Goal: Task Accomplishment & Management: Manage account settings

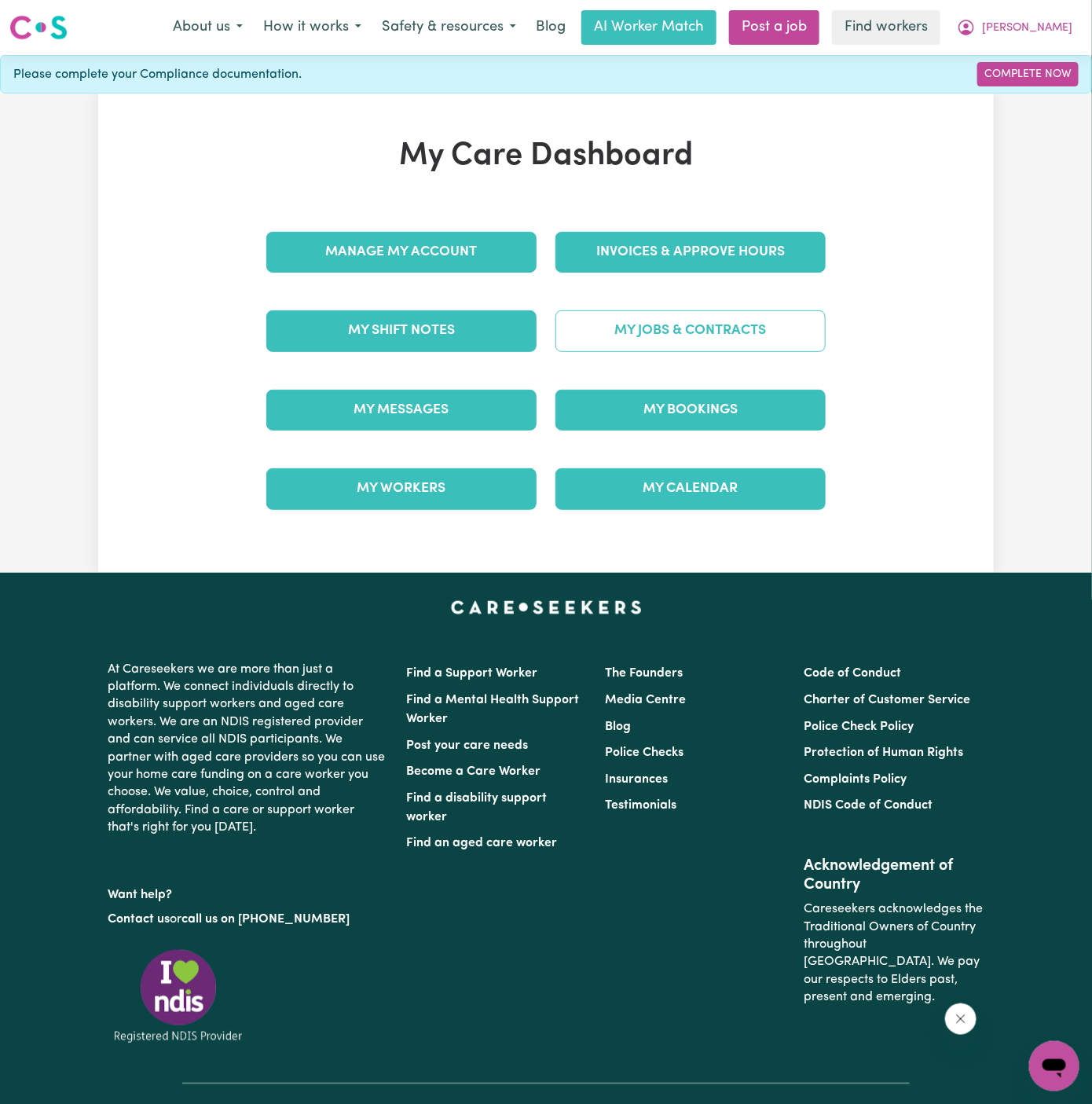
click at [755, 331] on link "My Jobs & Contracts" at bounding box center [691, 330] width 270 height 41
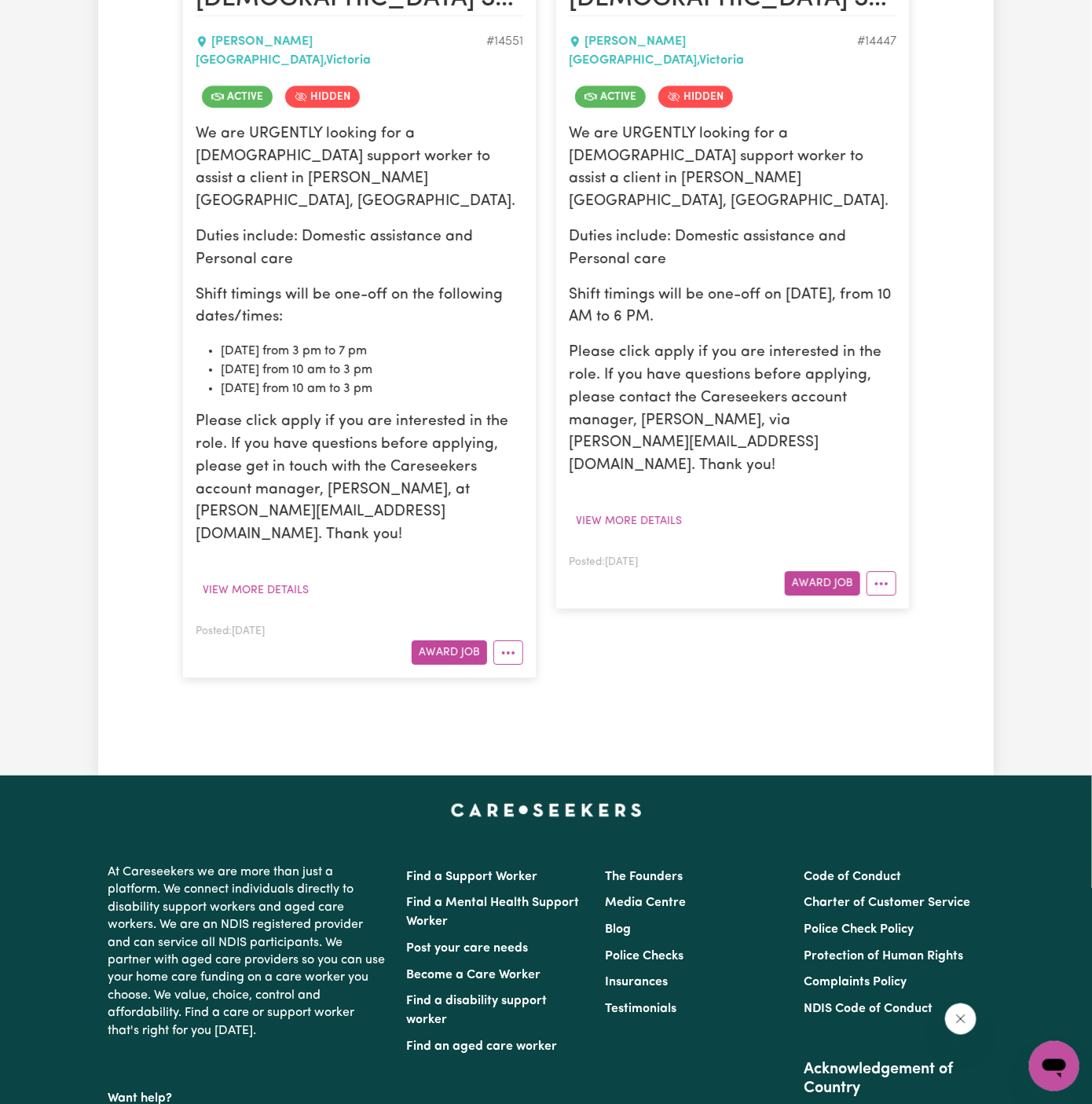
scroll to position [1800, 0]
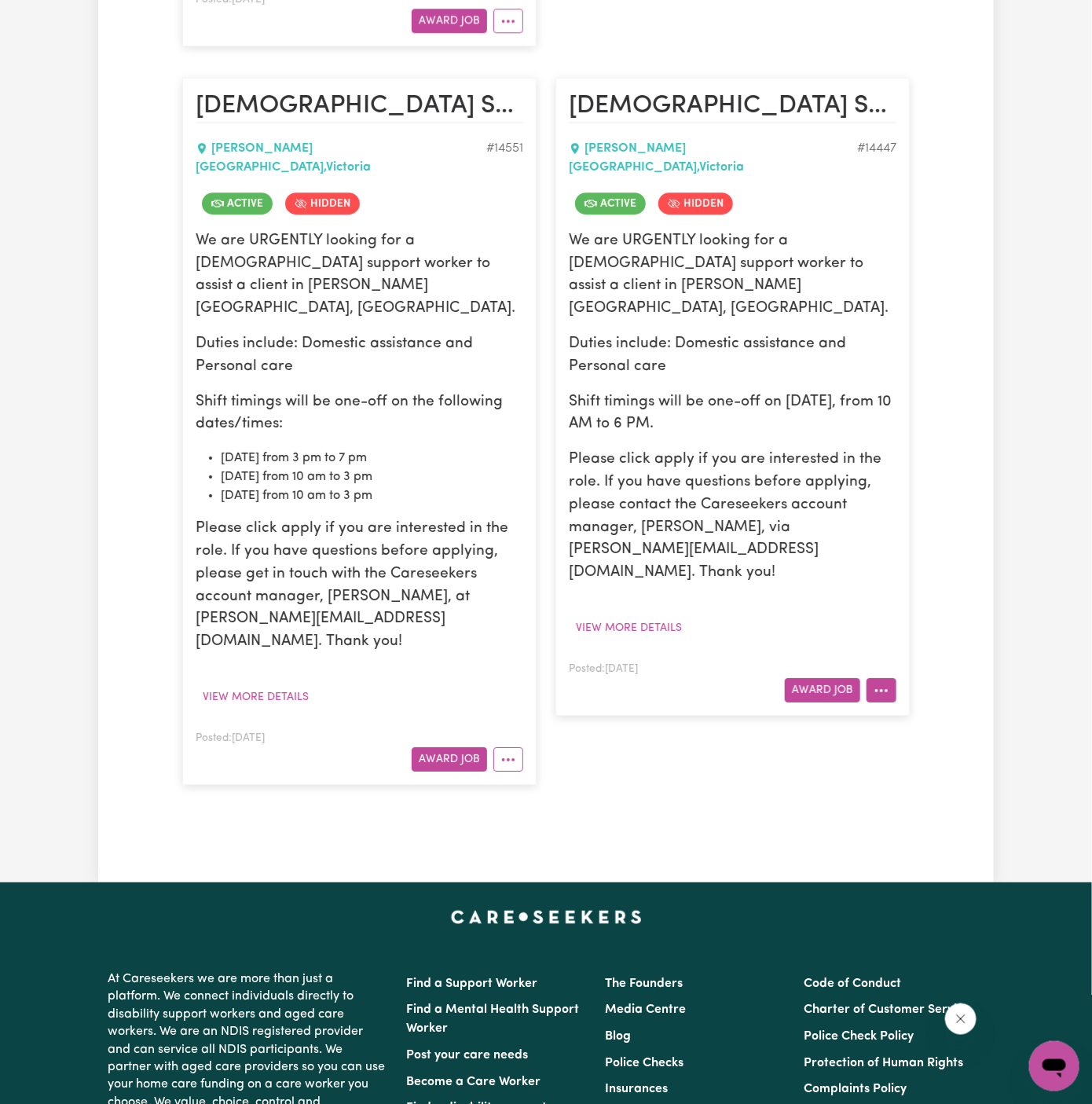
click at [886, 678] on button "More options" at bounding box center [881, 689] width 30 height 24
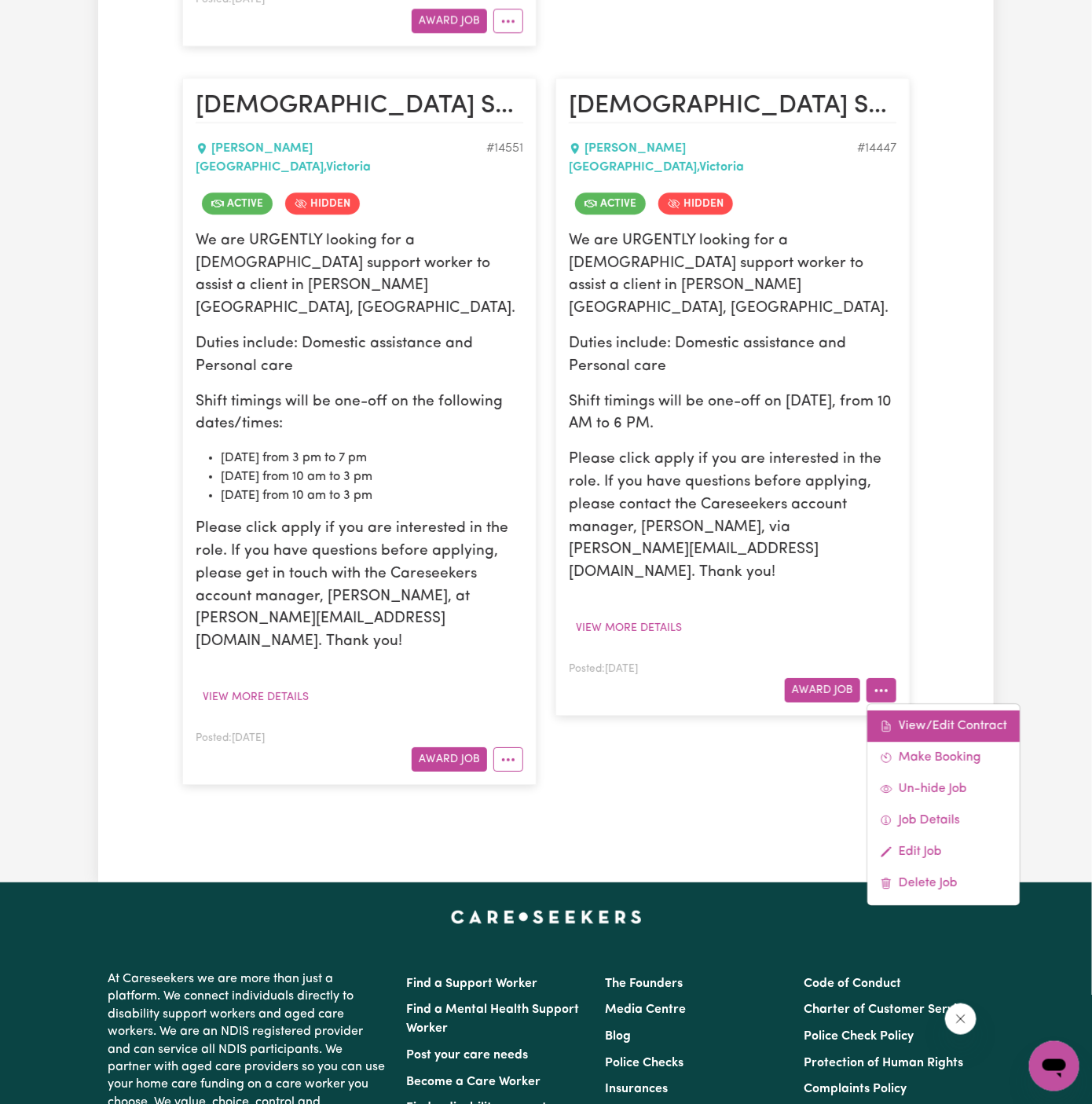
click at [886, 720] on icon at bounding box center [886, 726] width 12 height 12
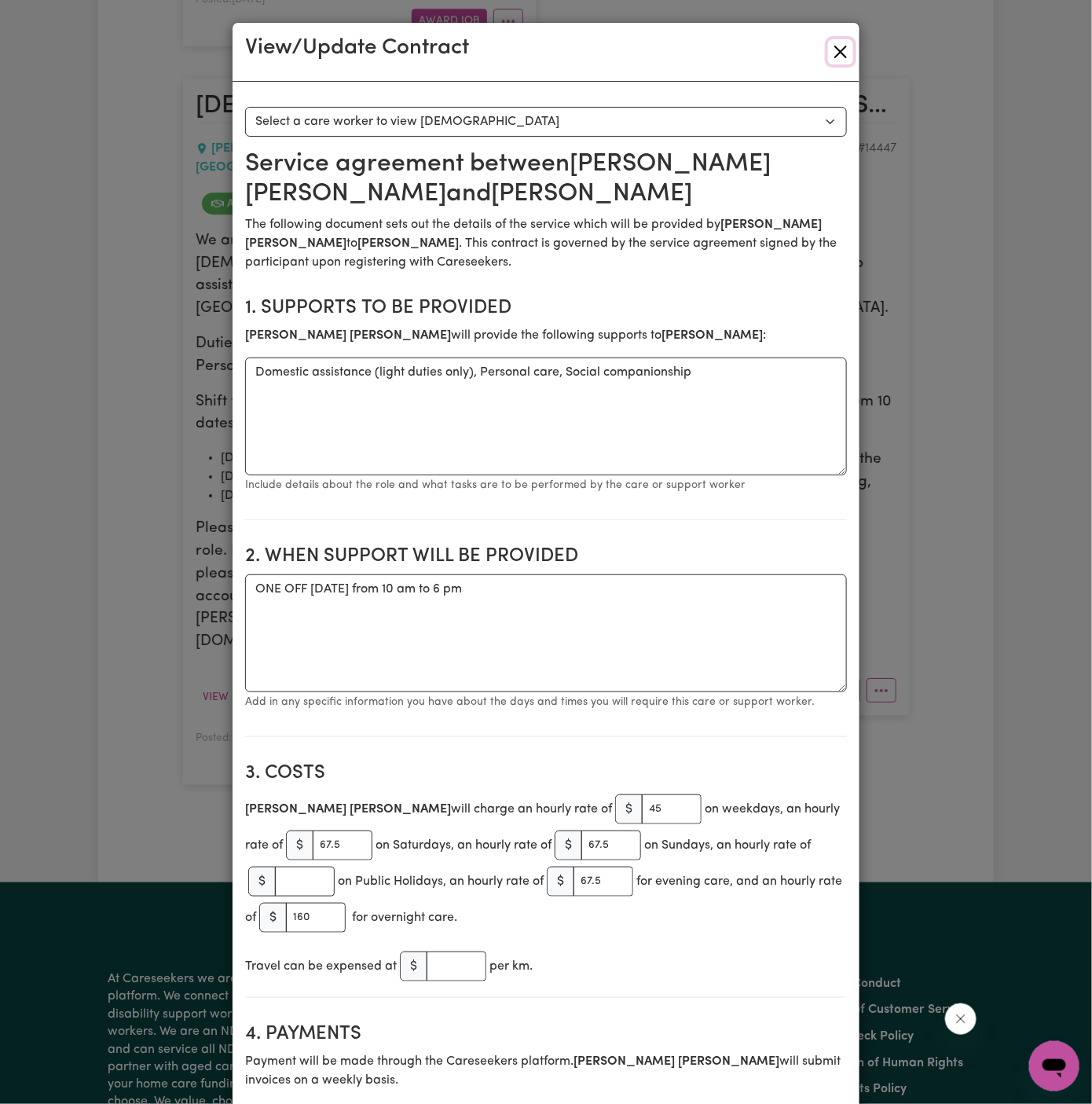
click at [845, 56] on button "Close" at bounding box center [841, 52] width 25 height 25
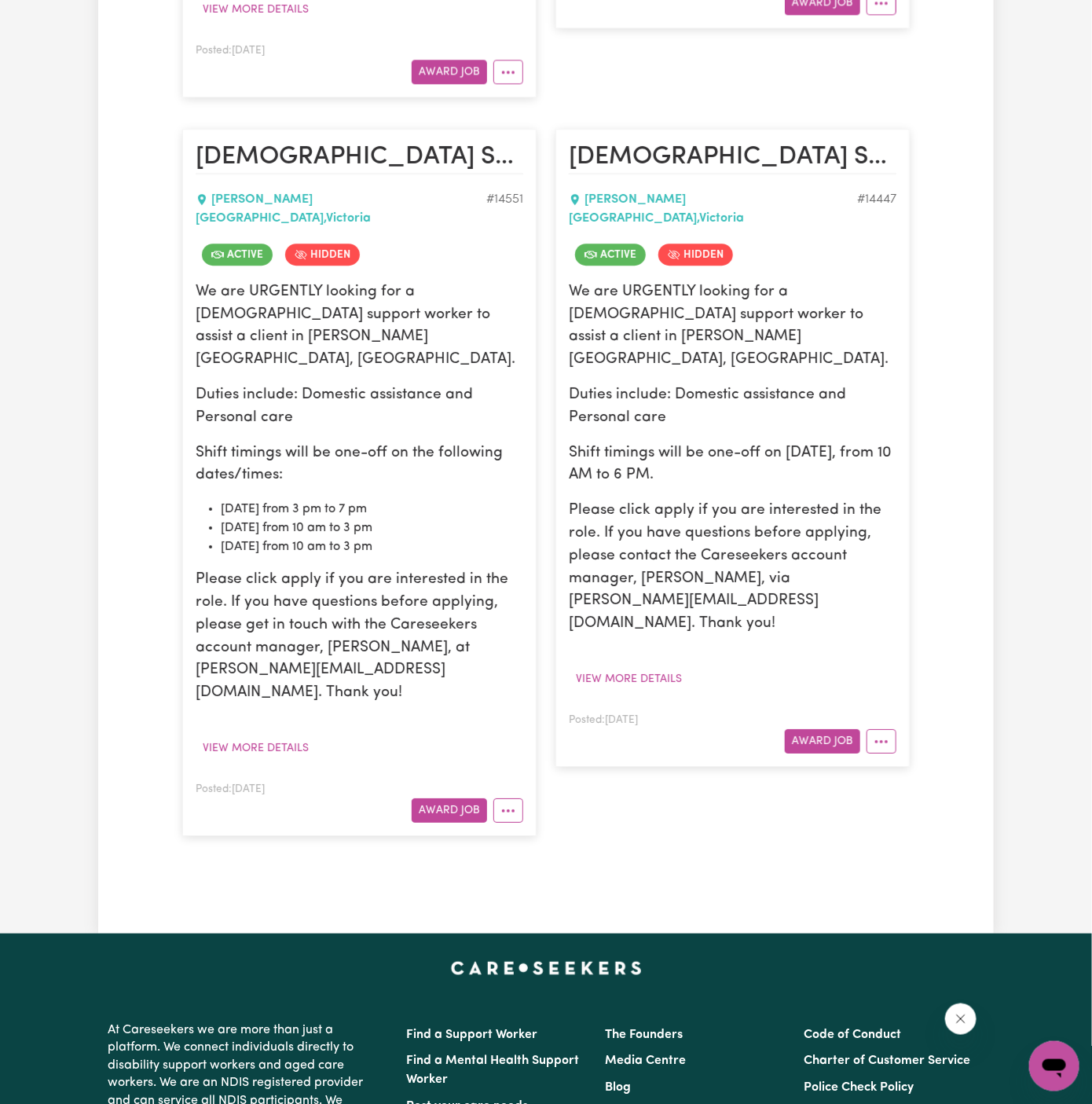
scroll to position [1891, 0]
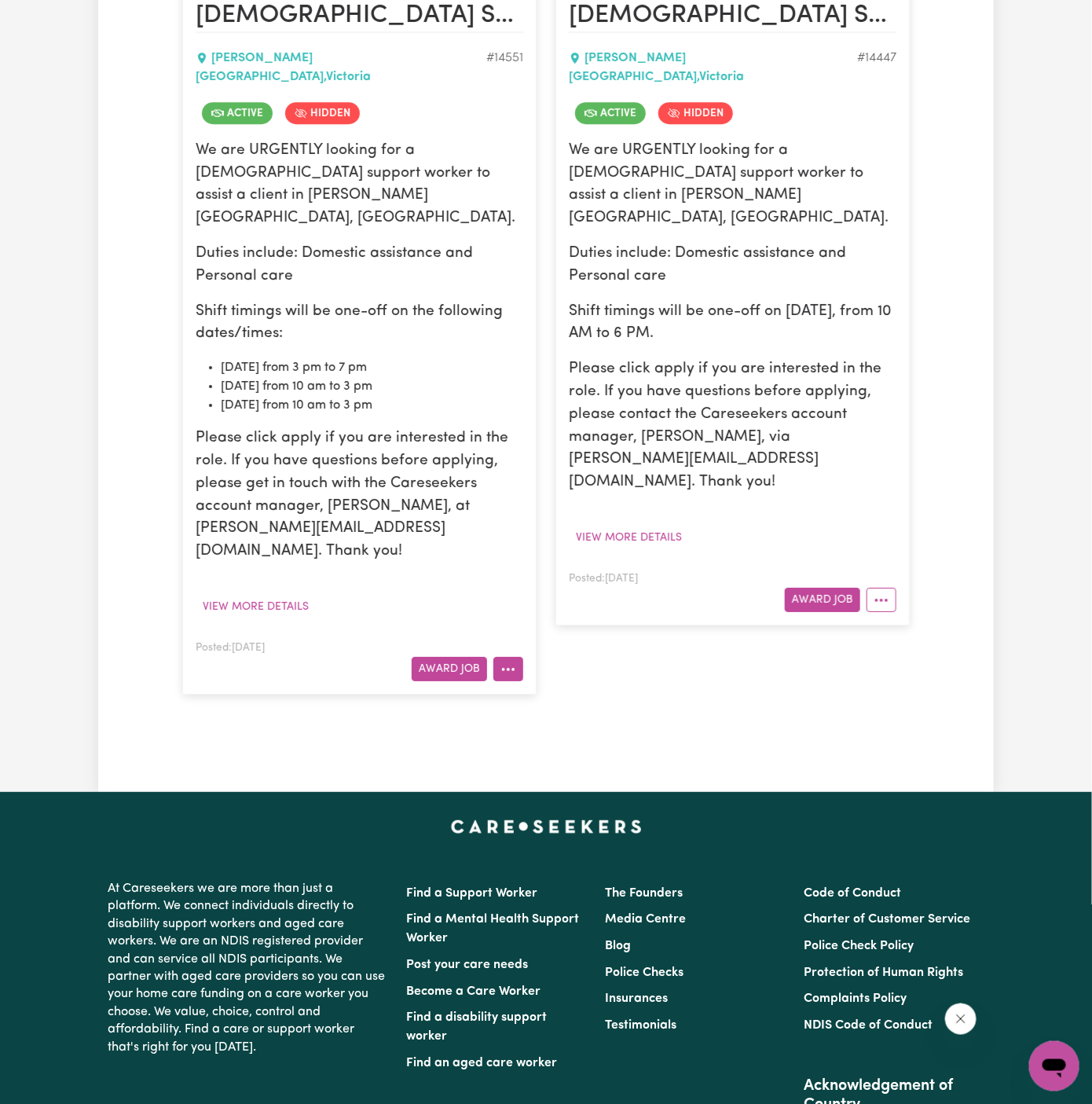
click at [504, 662] on icon "More options" at bounding box center [509, 669] width 15 height 15
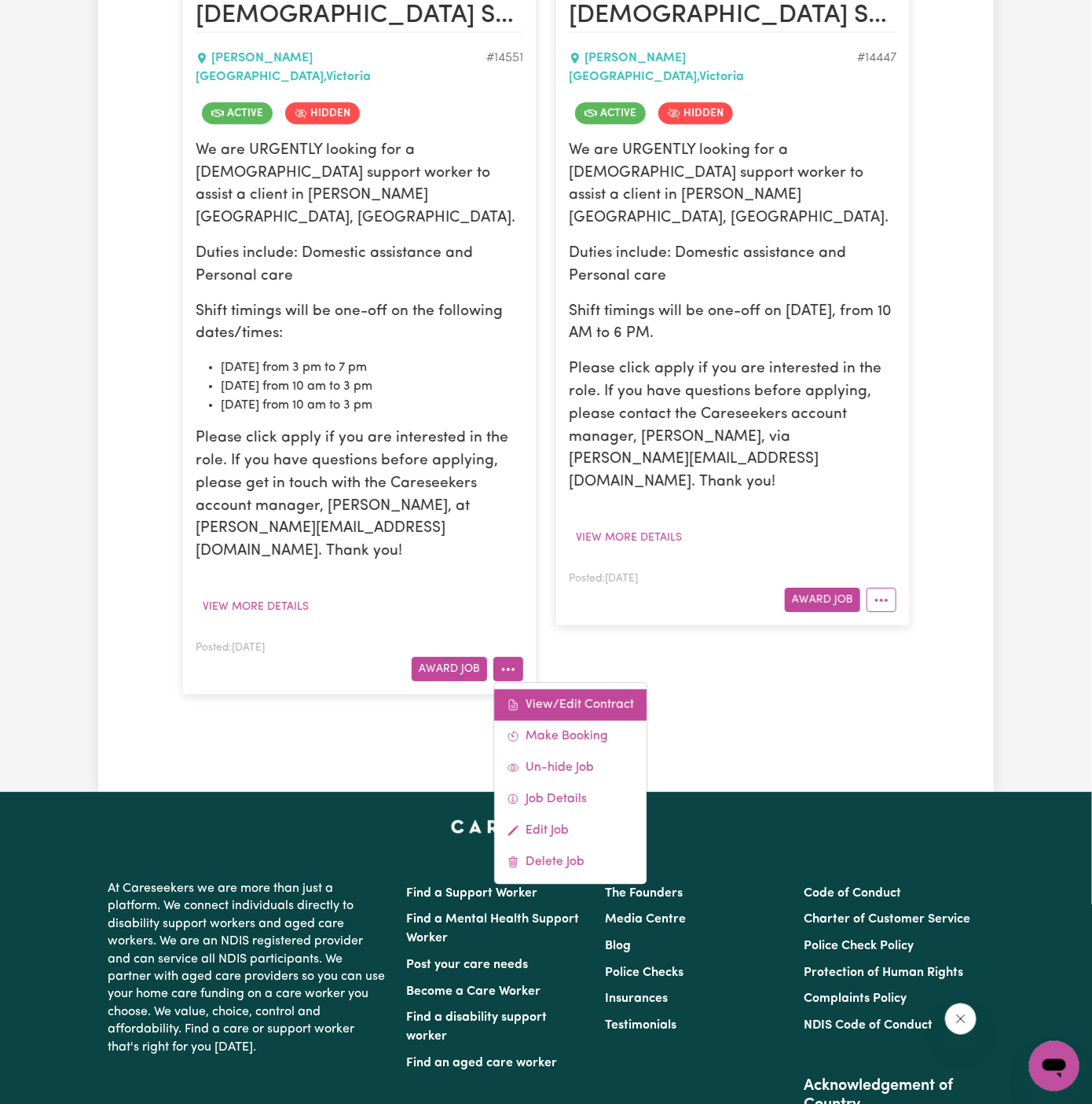
click at [536, 689] on link "View/Edit Contract" at bounding box center [570, 705] width 152 height 32
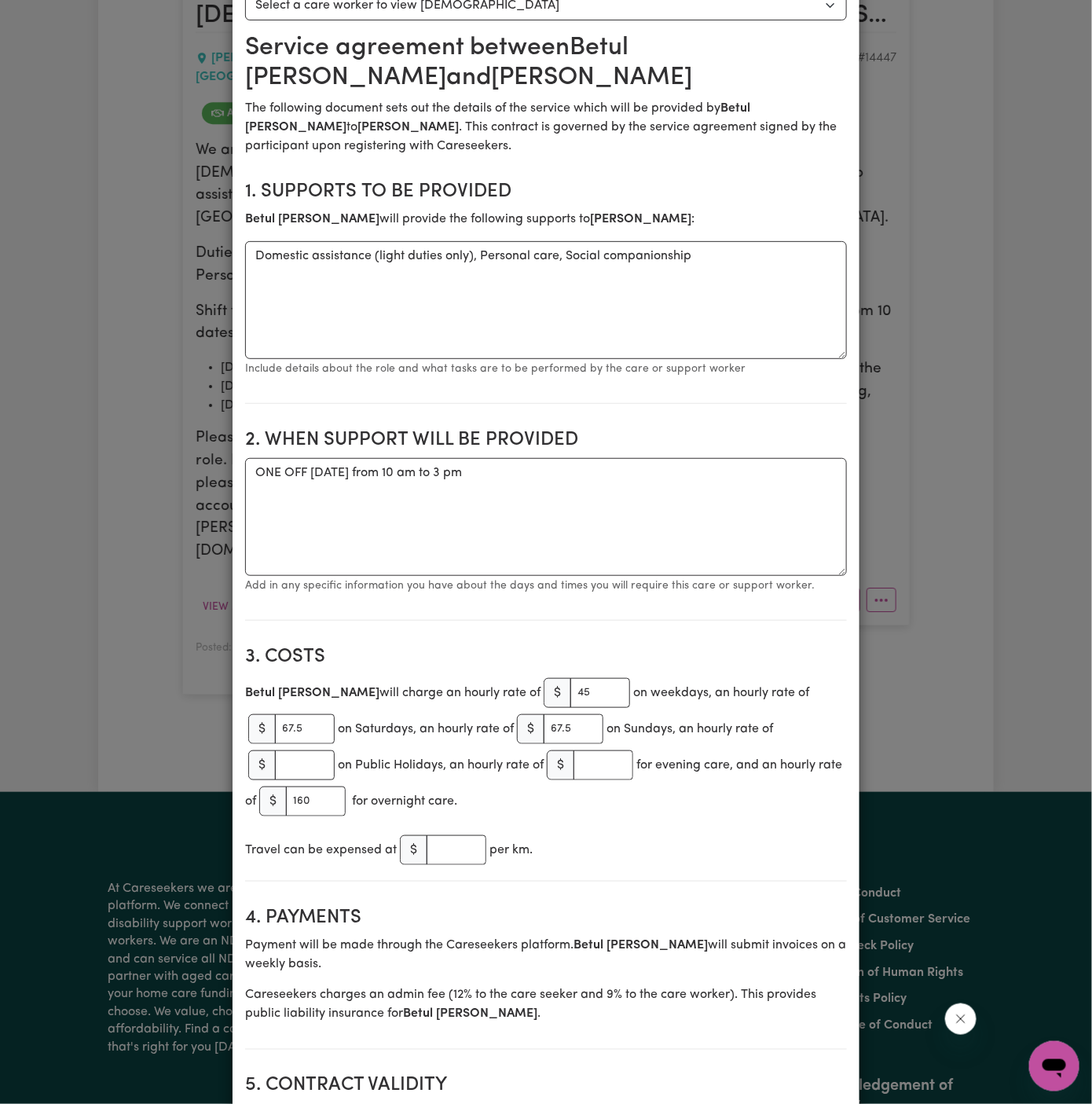
scroll to position [0, 0]
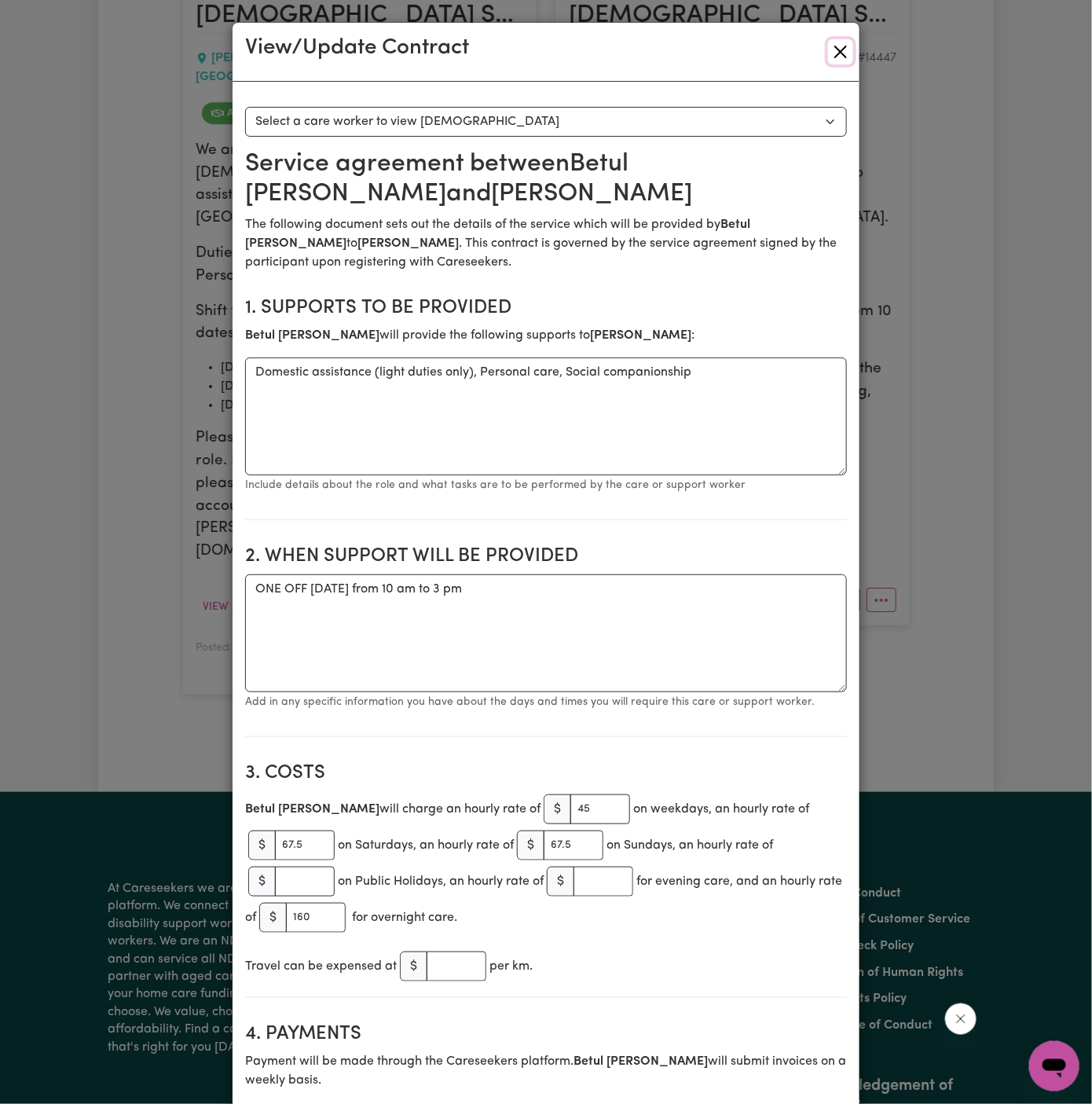
click at [834, 59] on button "Close" at bounding box center [841, 52] width 25 height 25
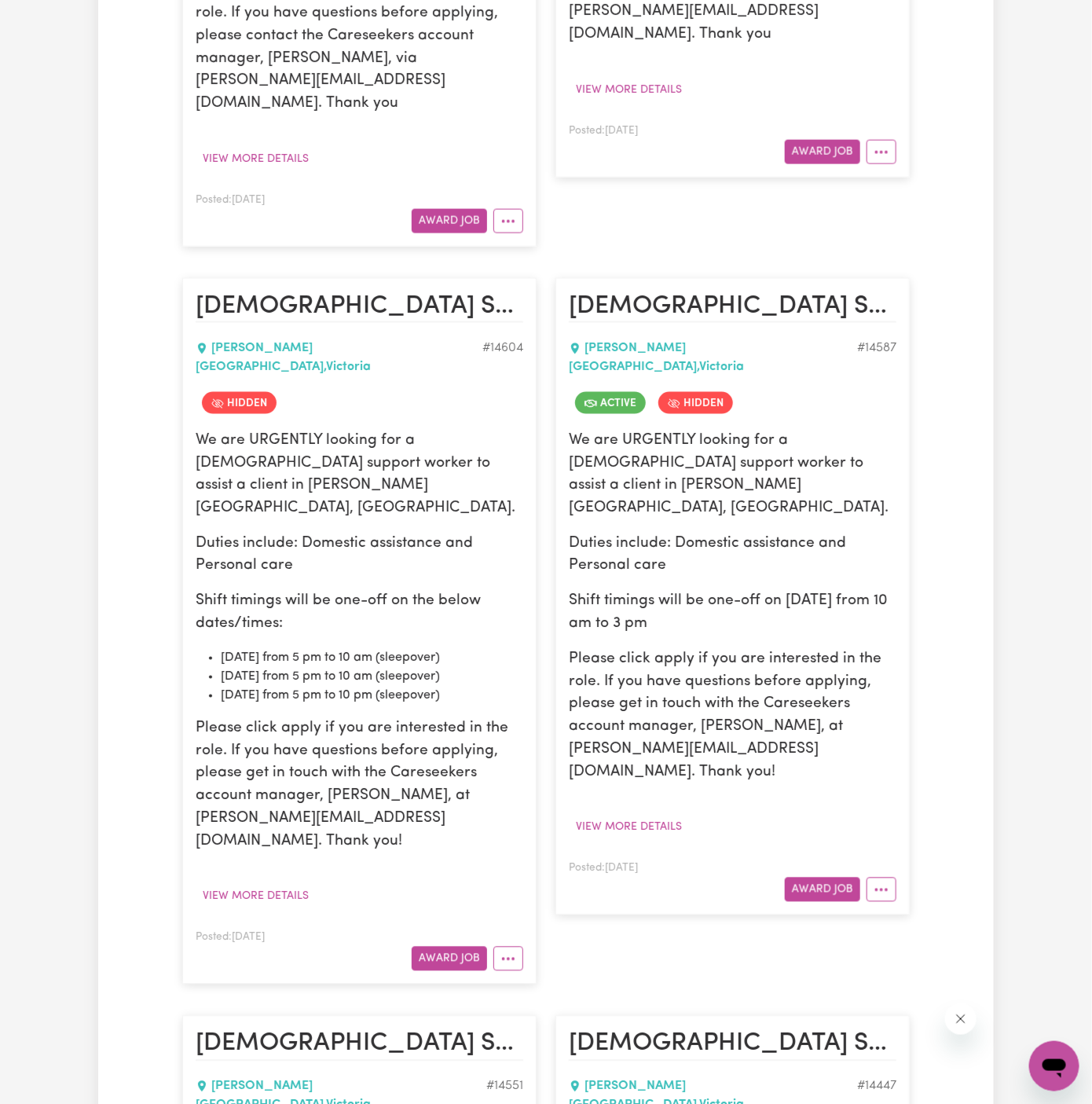
scroll to position [881, 0]
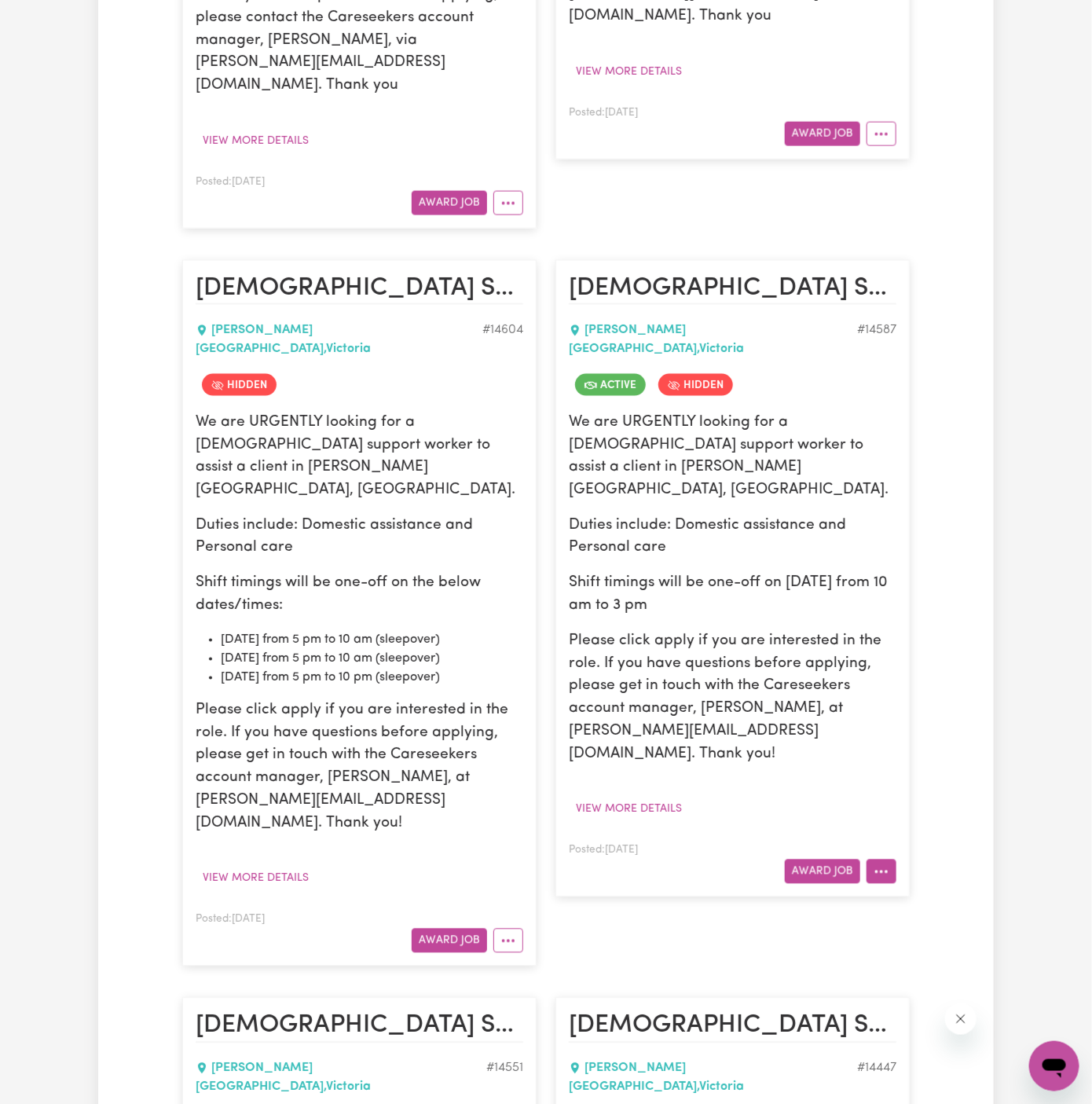
click at [878, 864] on icon "More options" at bounding box center [881, 871] width 15 height 15
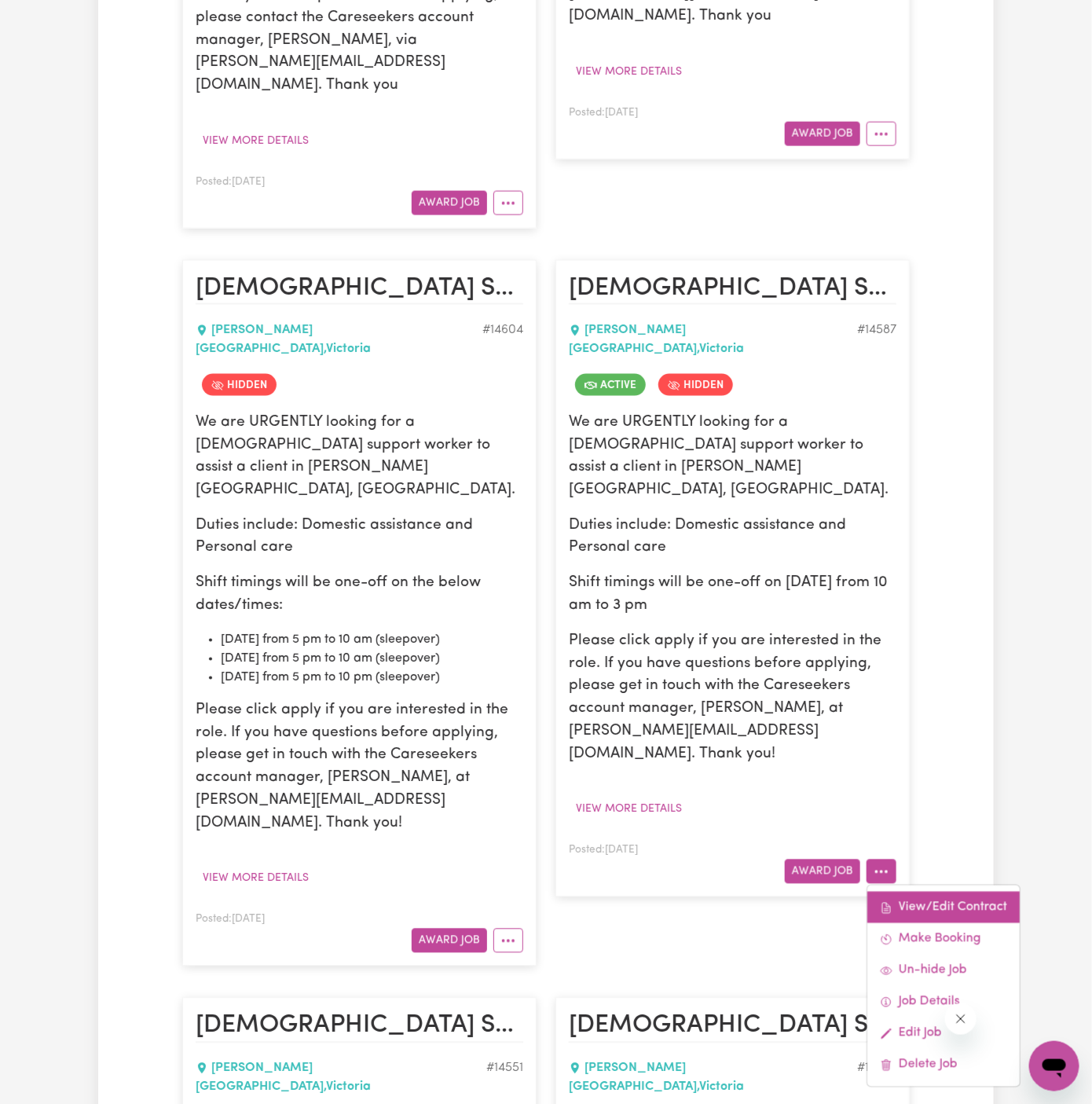
click at [924, 892] on link "View/Edit Contract" at bounding box center [944, 908] width 152 height 32
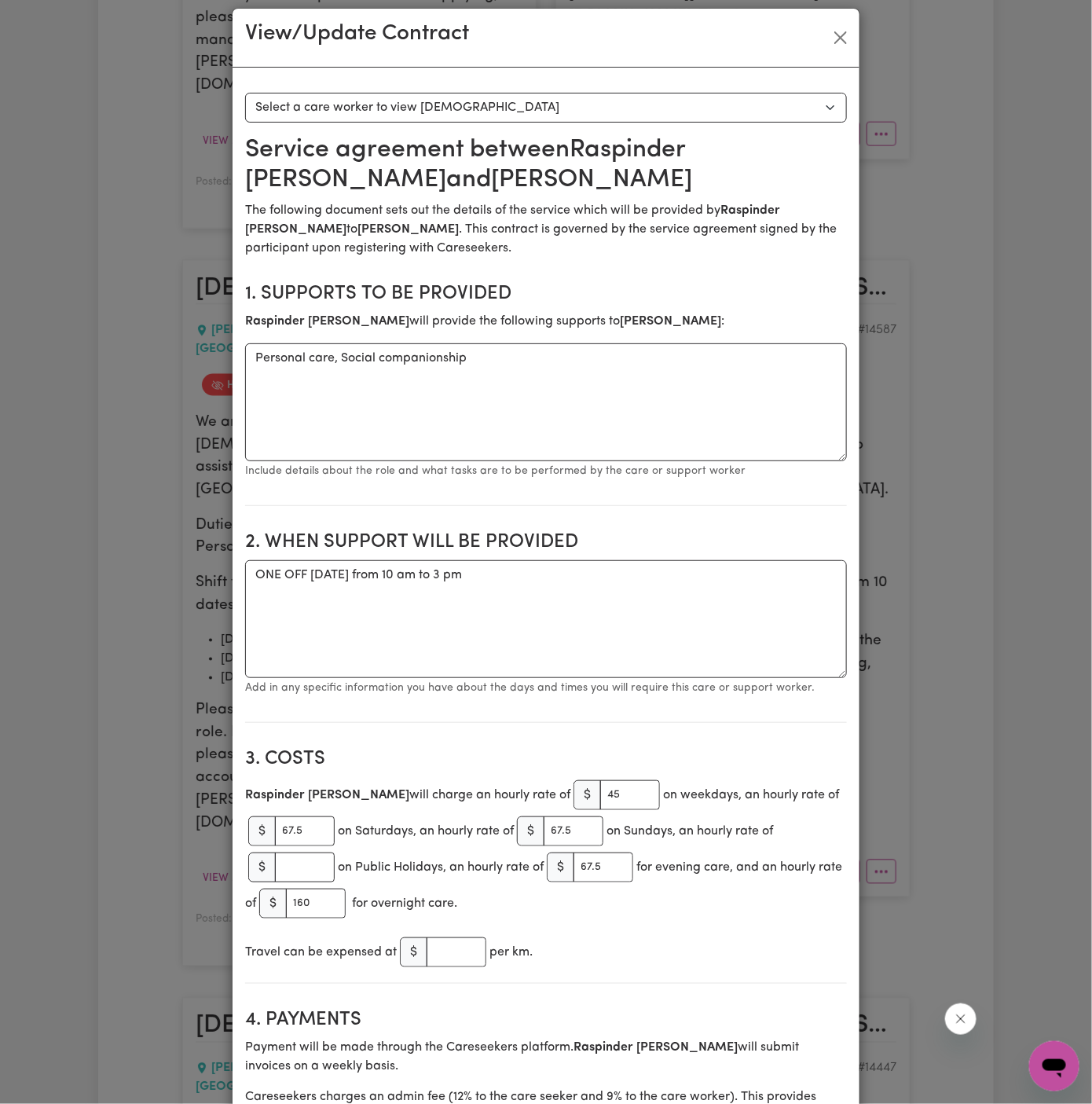
scroll to position [0, 0]
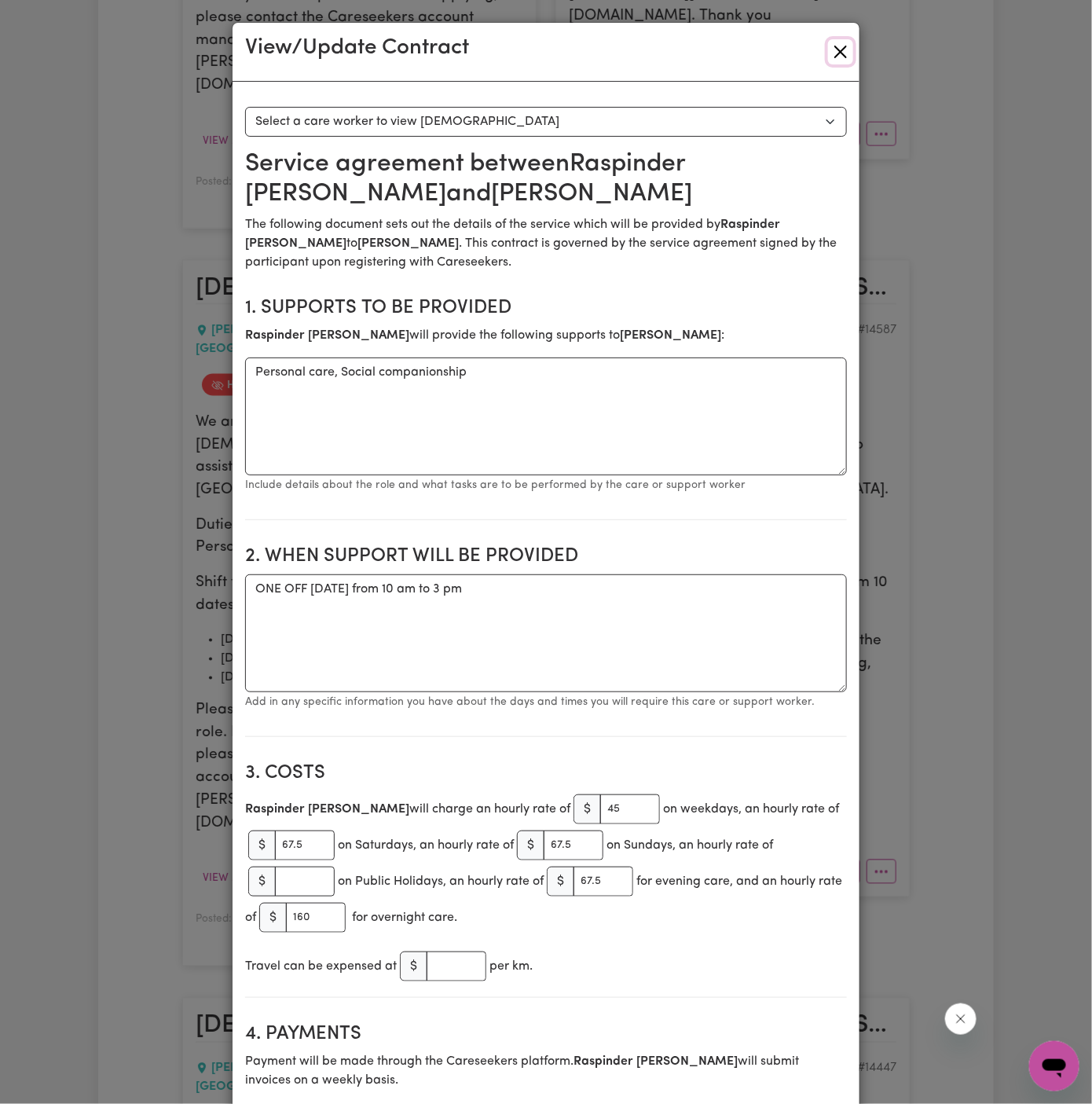
click at [847, 46] on button "Close" at bounding box center [841, 52] width 25 height 25
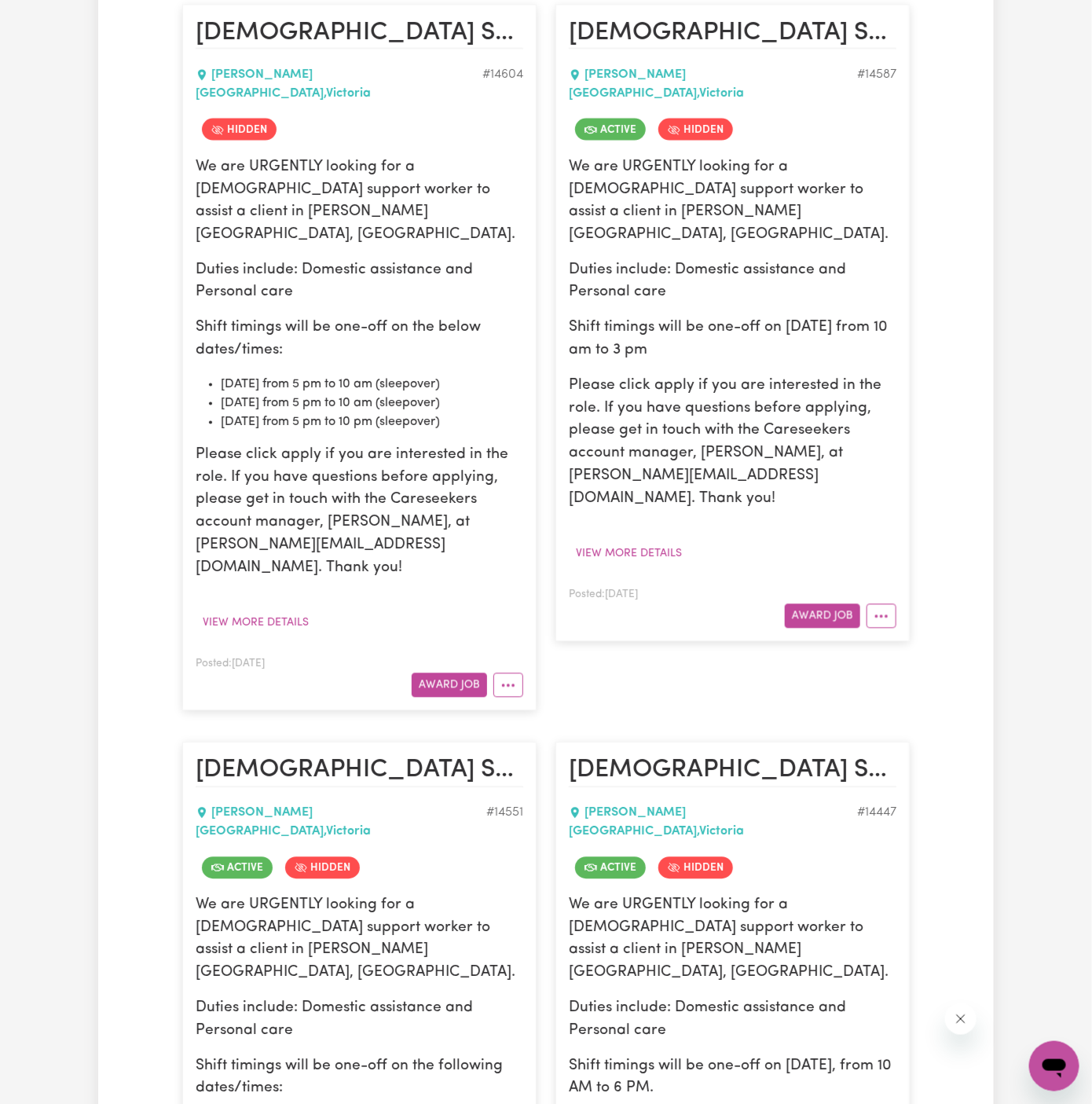
scroll to position [1053, 0]
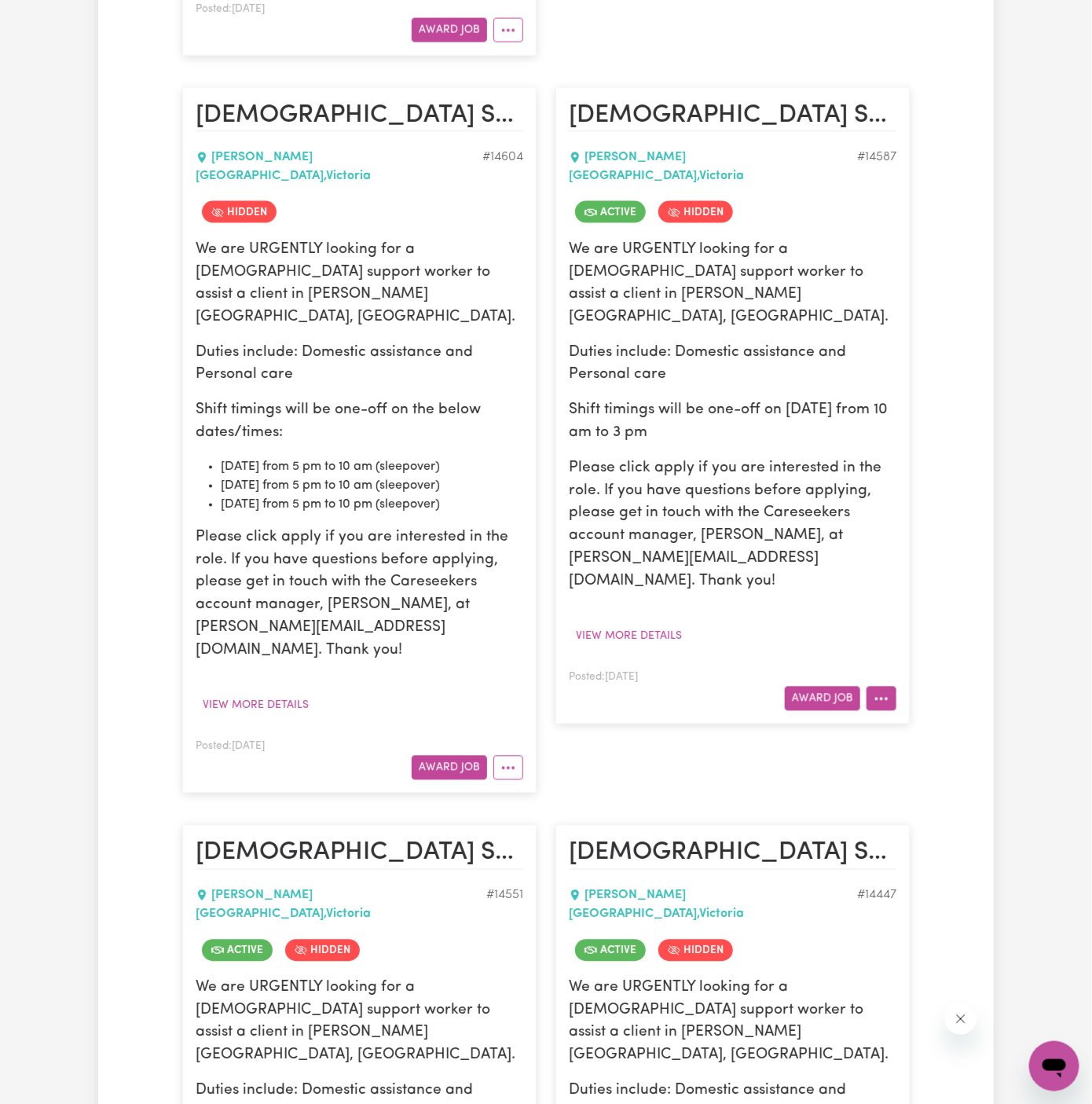
click at [882, 691] on icon "More options" at bounding box center [881, 699] width 15 height 15
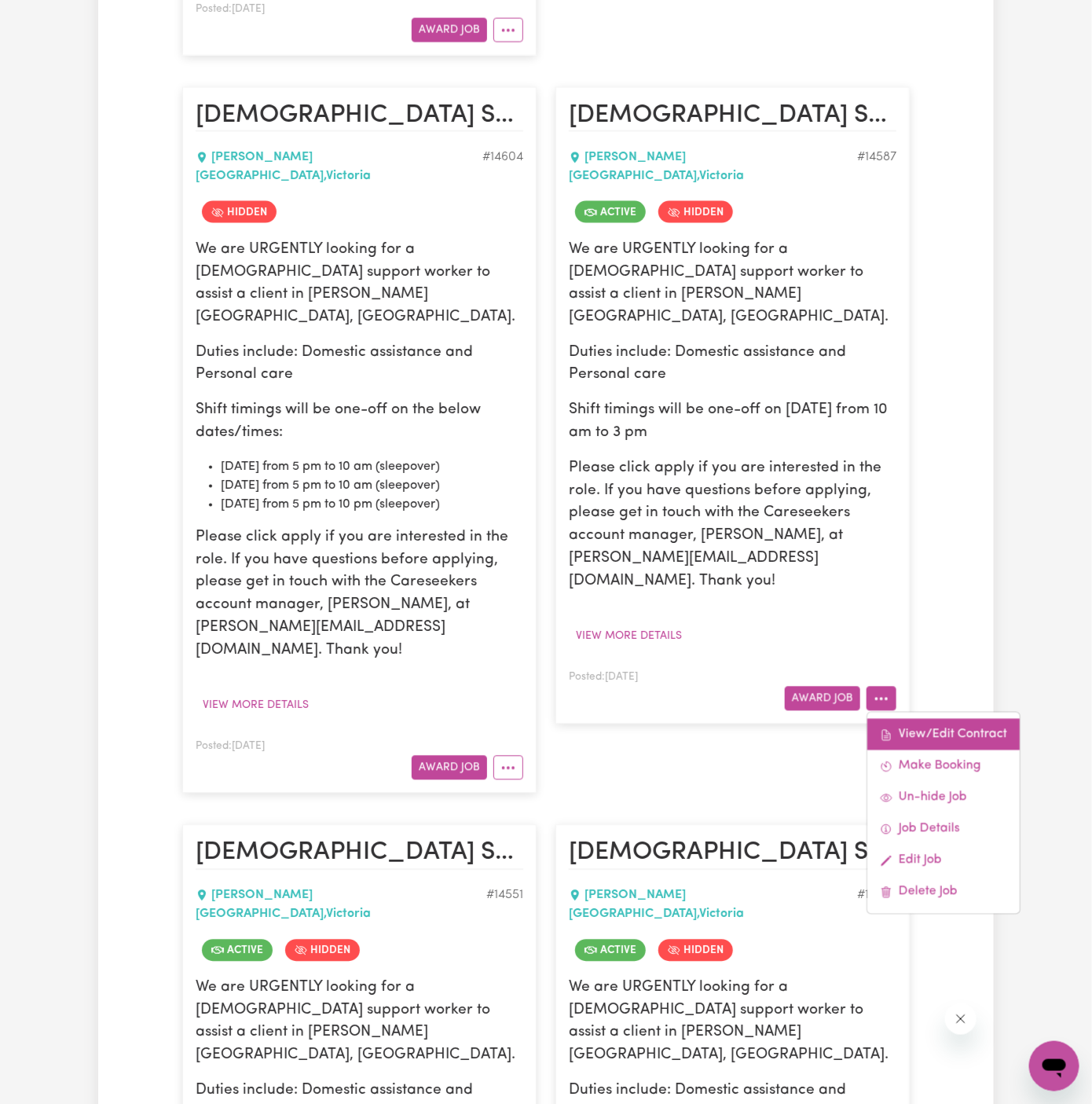
click at [888, 719] on link "View/Edit Contract" at bounding box center [944, 734] width 152 height 32
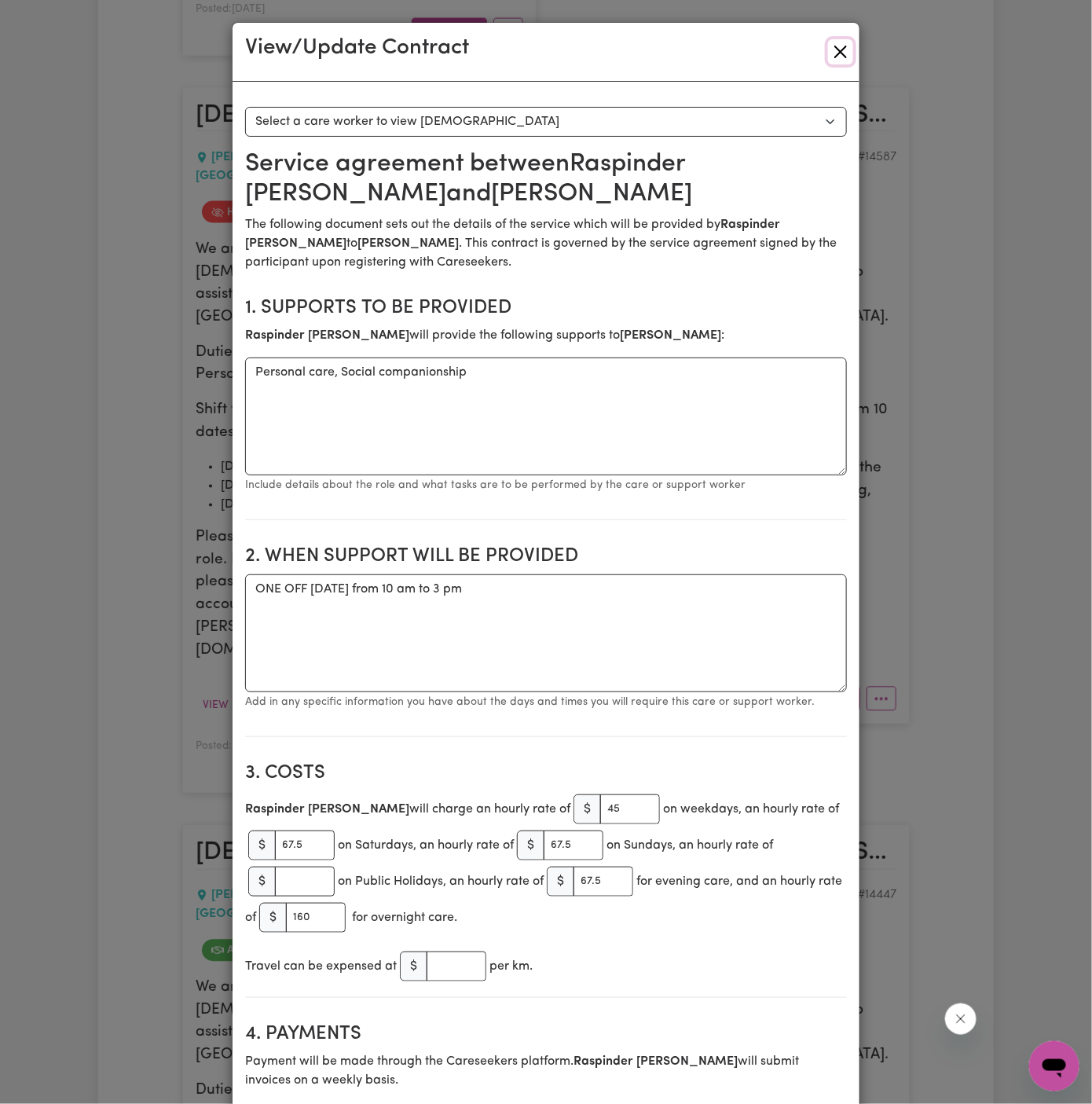
click at [840, 54] on button "Close" at bounding box center [841, 52] width 25 height 25
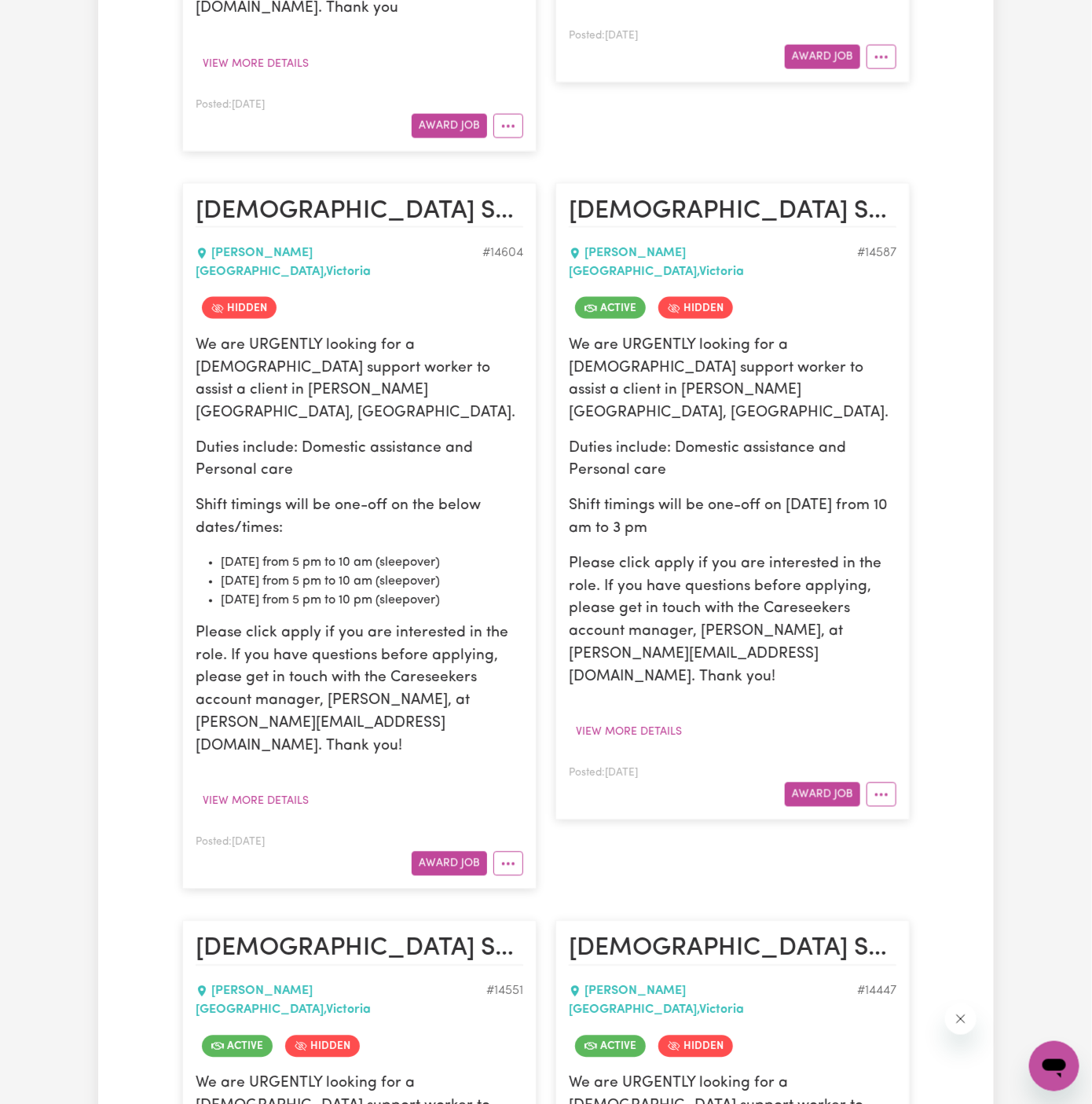
scroll to position [1140, 0]
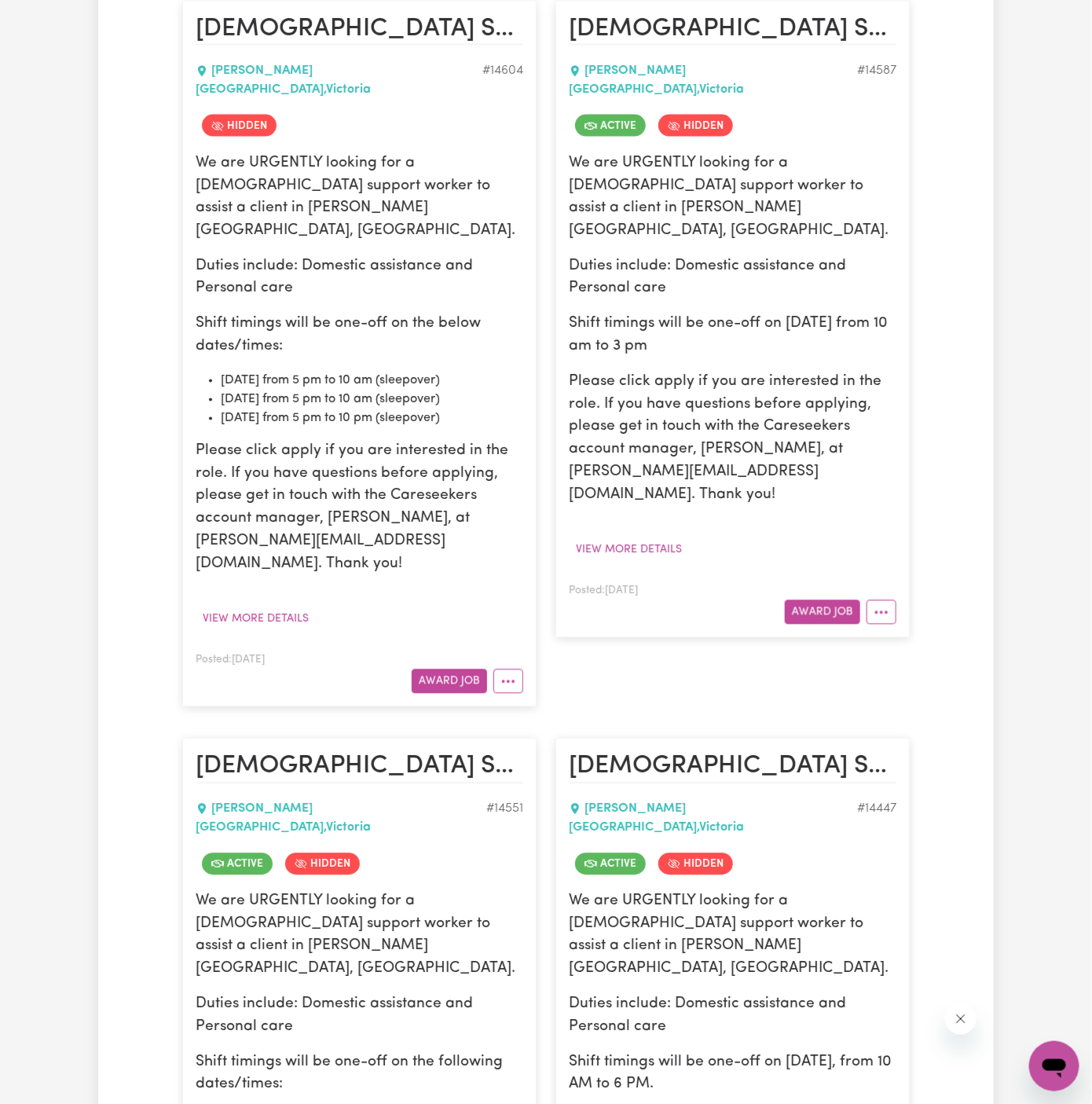
click at [527, 516] on article "[DEMOGRAPHIC_DATA] Support Worker Needed ONE OFF In [PERSON_NAME][GEOGRAPHIC_DA…" at bounding box center [359, 353] width 354 height 707
click at [514, 668] on button "More options" at bounding box center [508, 680] width 30 height 24
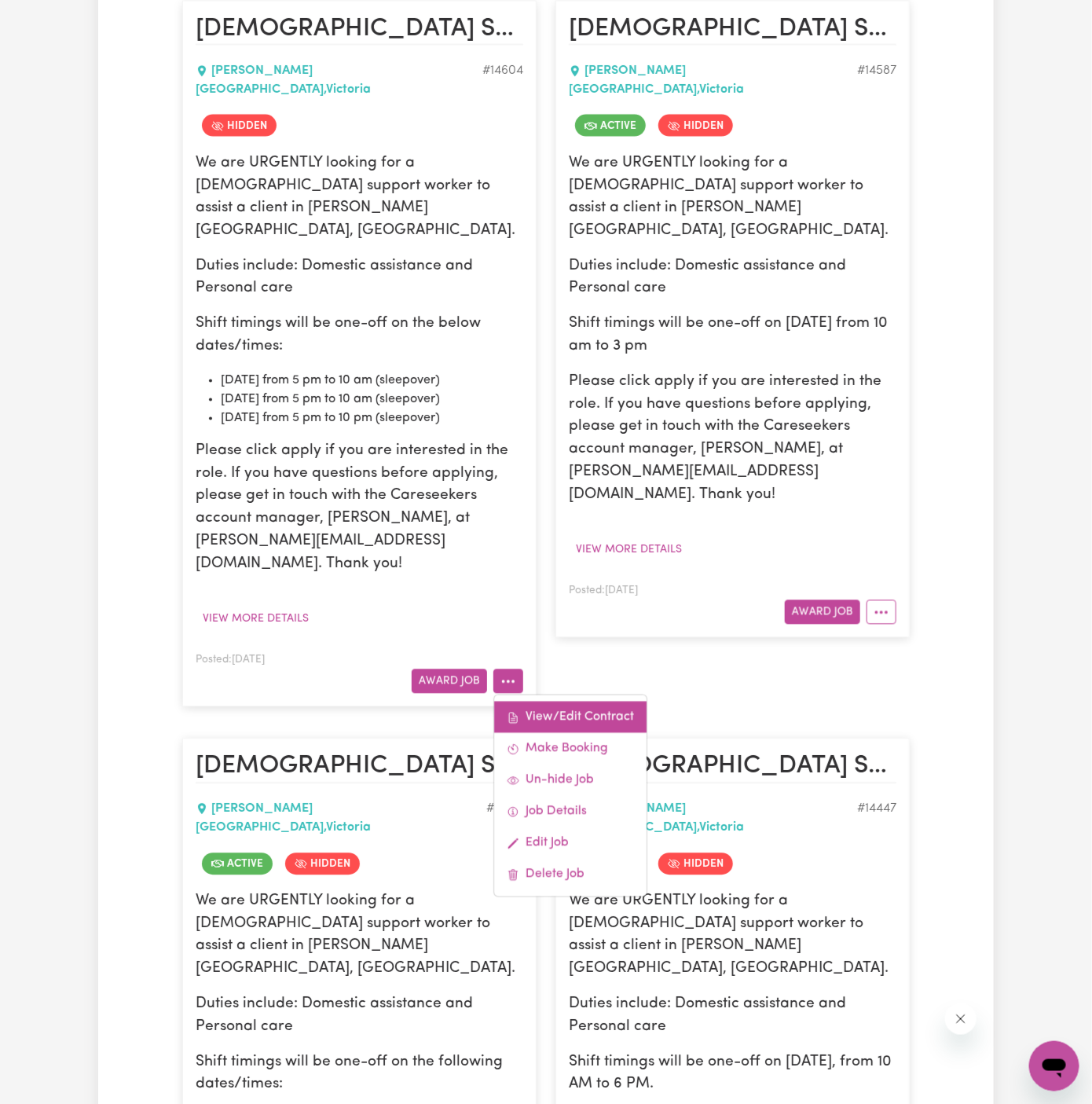
click at [610, 702] on link "View/Edit Contract" at bounding box center [570, 717] width 152 height 32
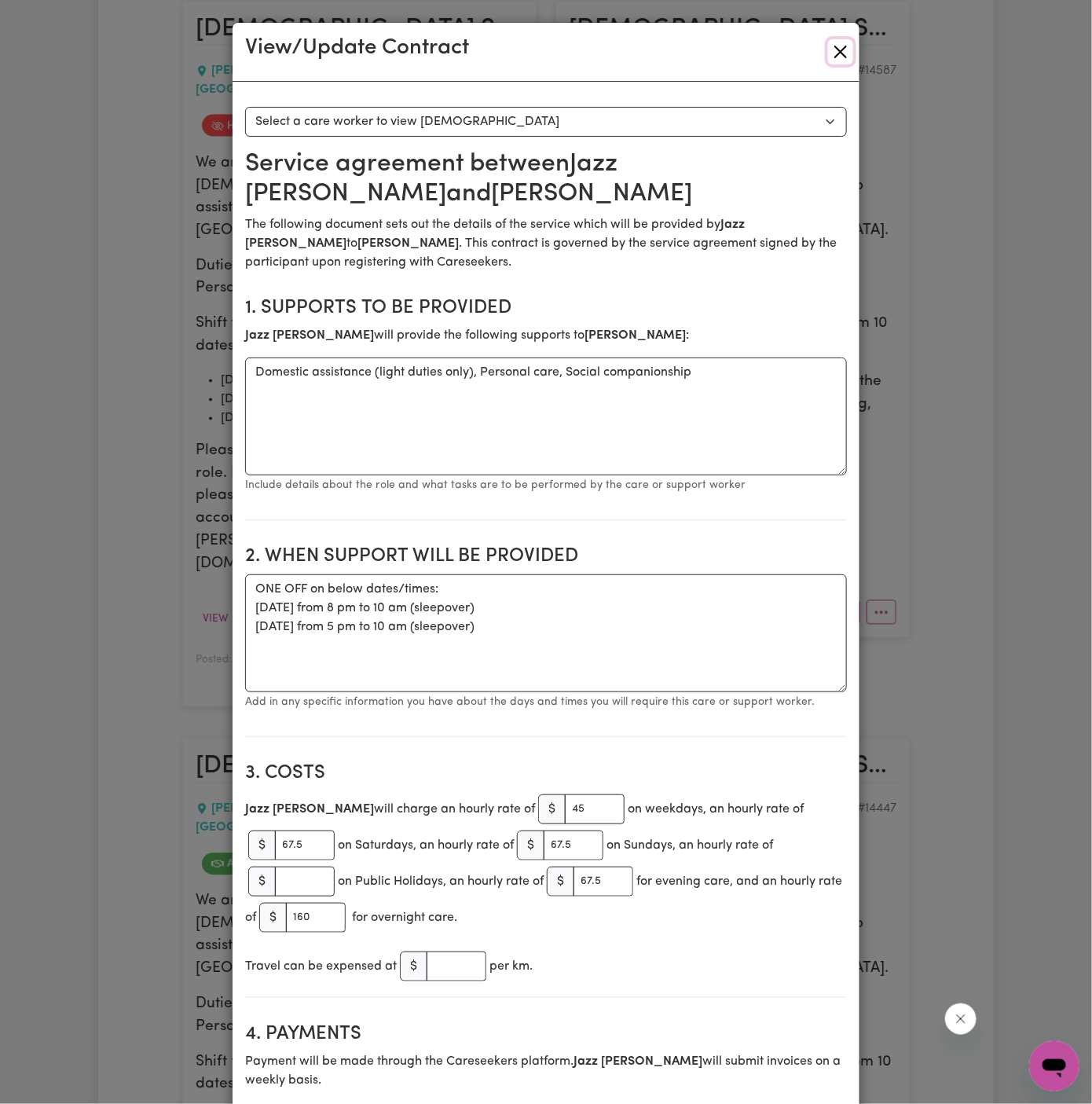
click at [839, 50] on button "Close" at bounding box center [841, 52] width 25 height 25
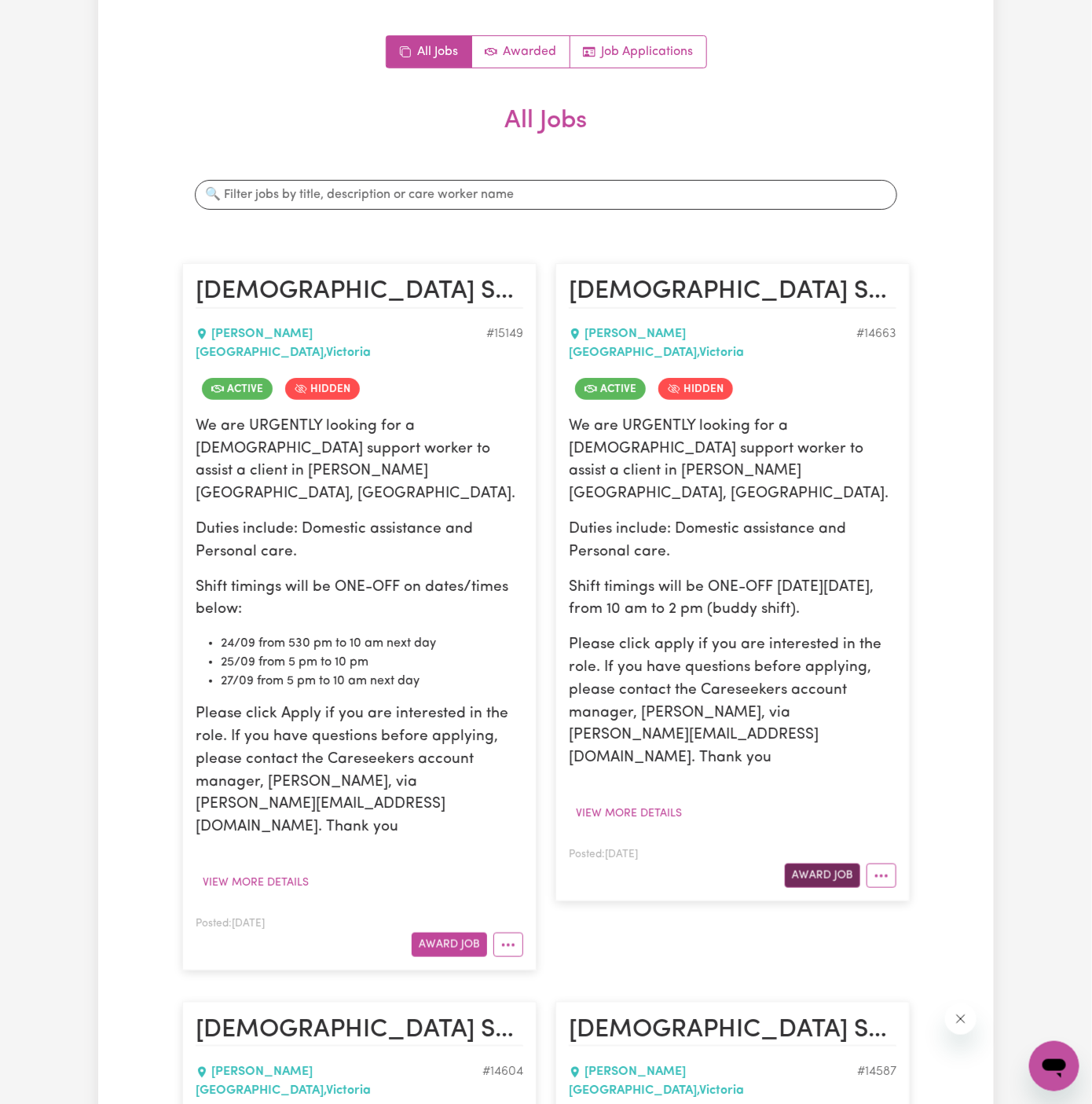
scroll to position [194, 0]
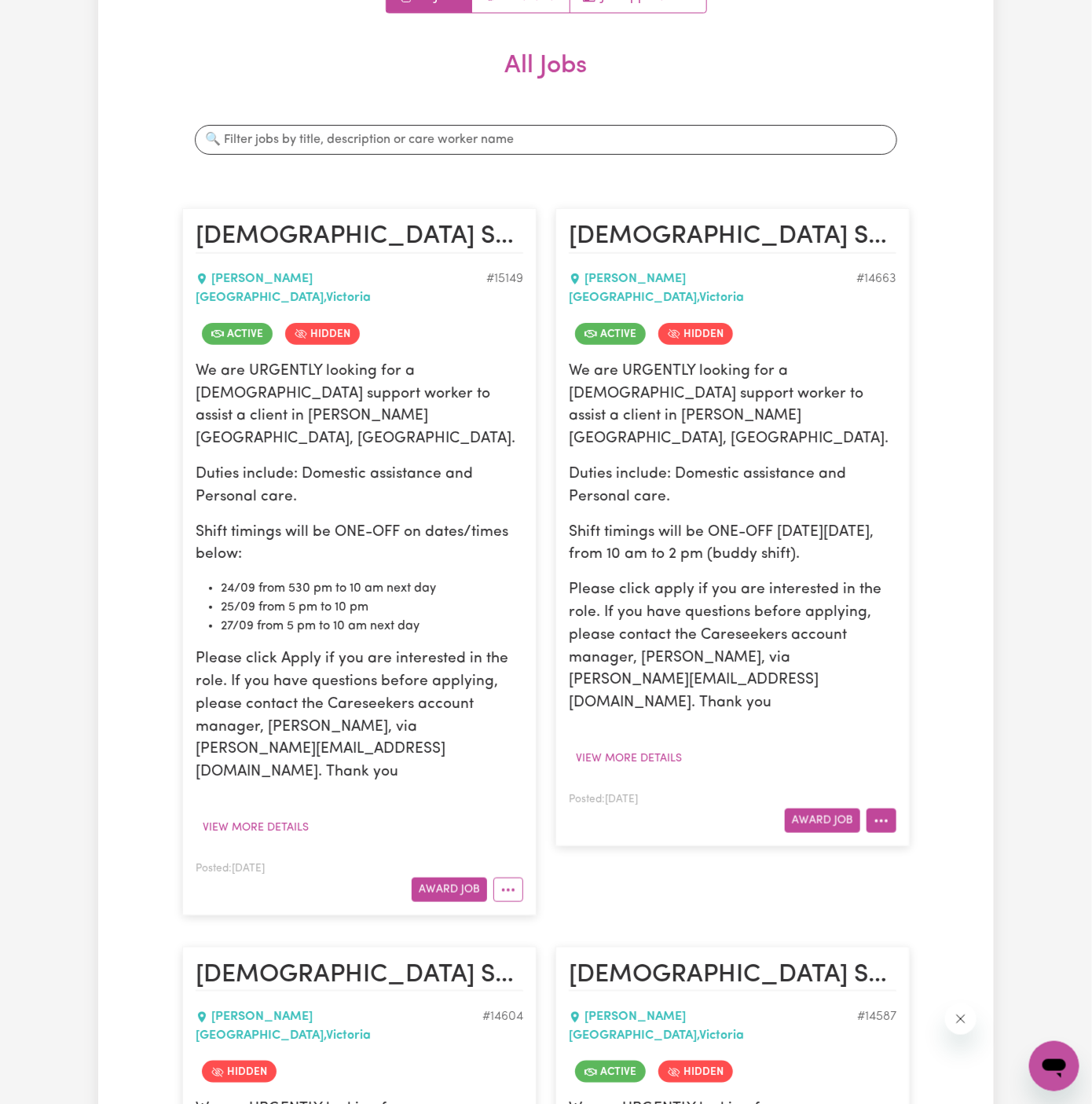
click at [872, 808] on button "More options" at bounding box center [881, 820] width 30 height 24
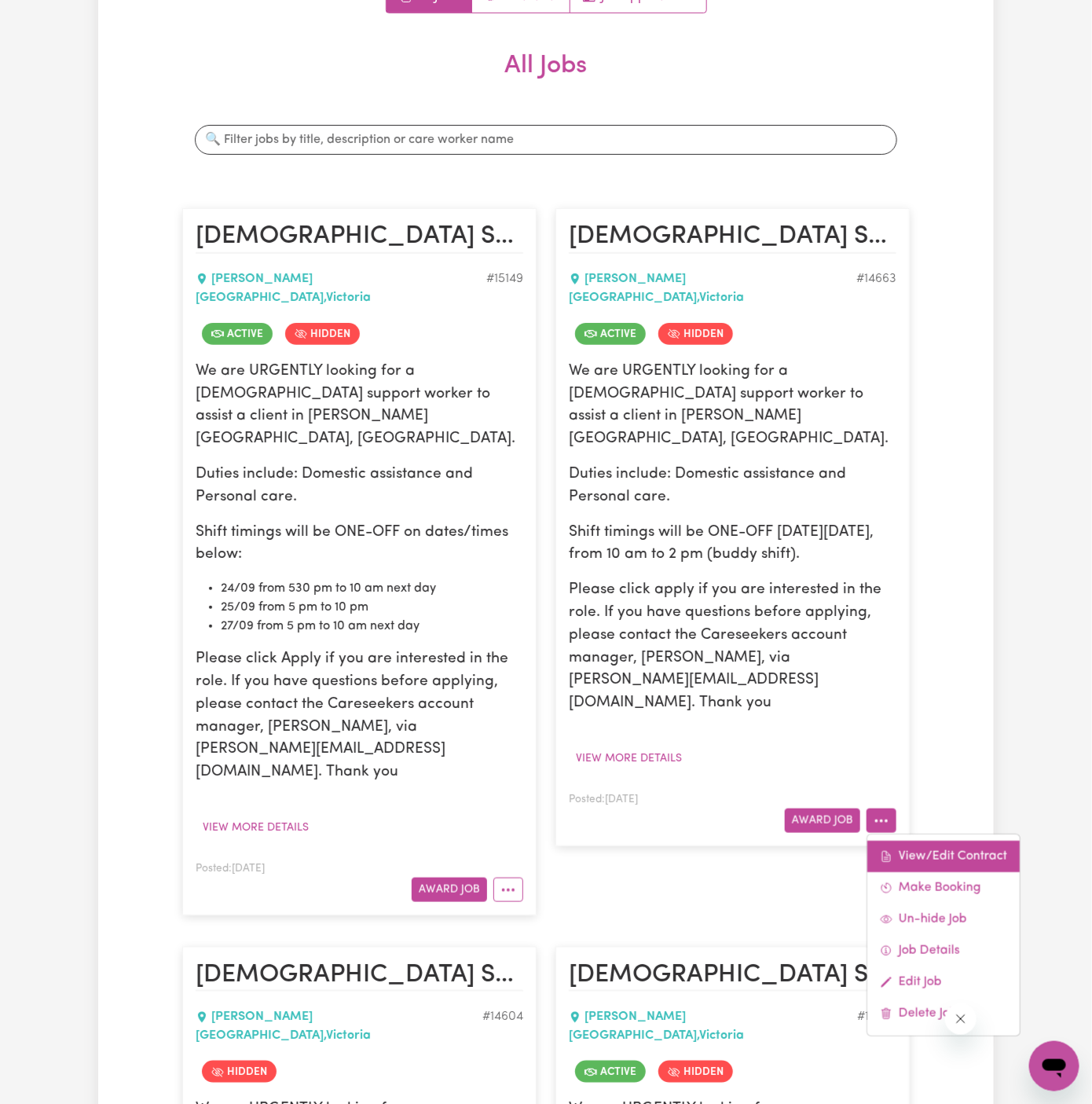
click at [895, 841] on link "View/Edit Contract" at bounding box center [944, 856] width 152 height 32
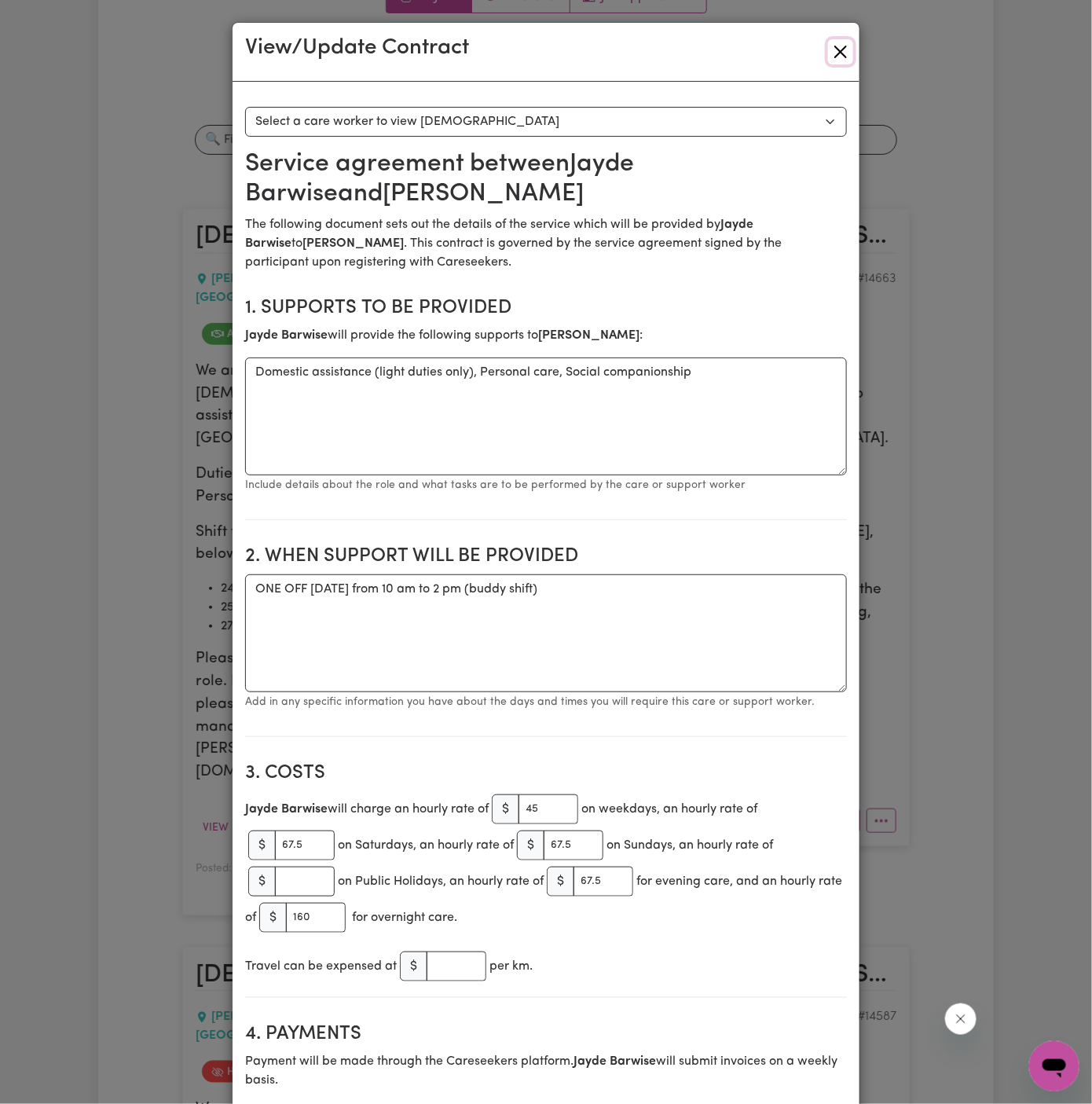
click at [848, 51] on button "Close" at bounding box center [841, 52] width 25 height 25
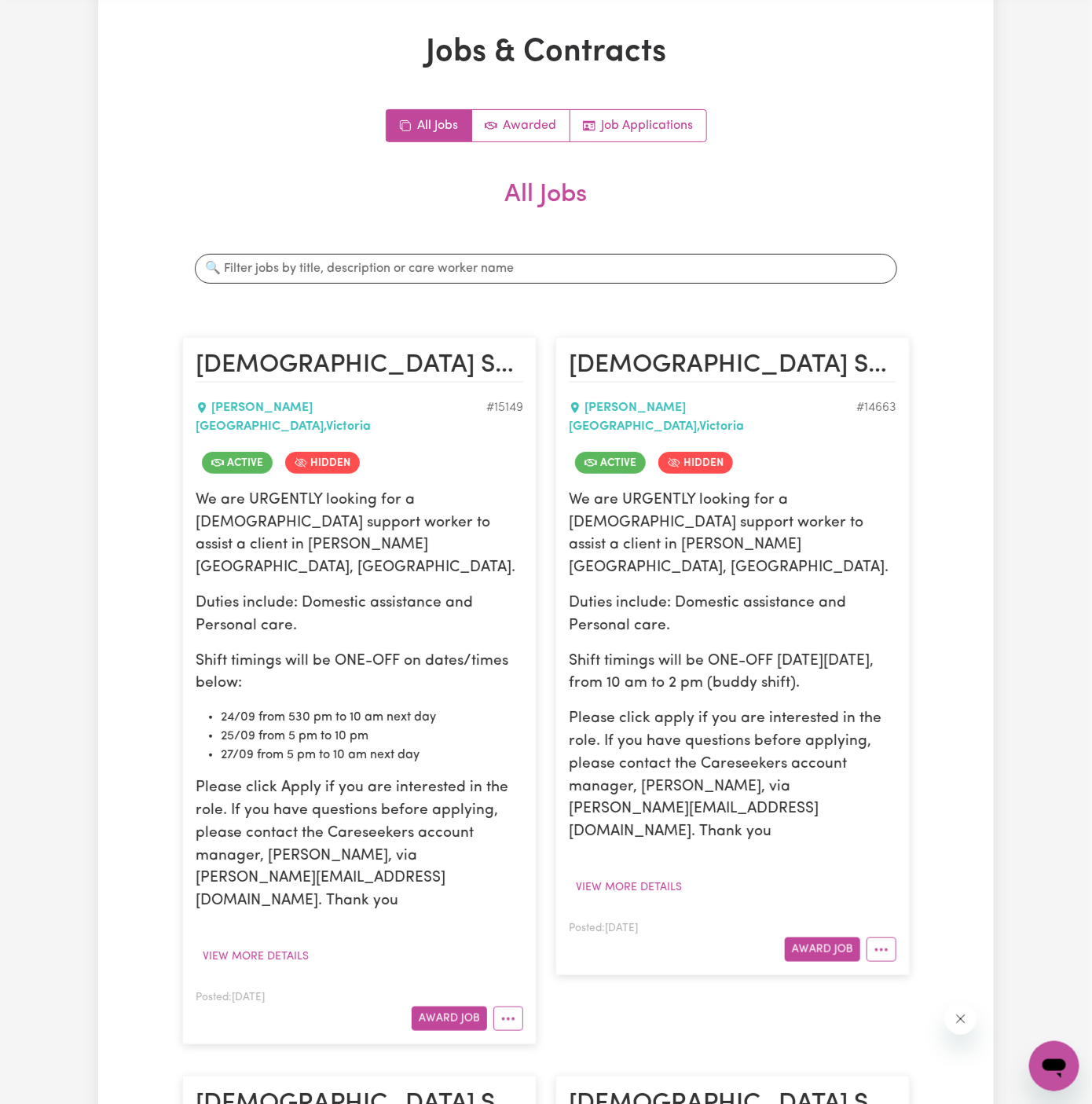
scroll to position [101, 0]
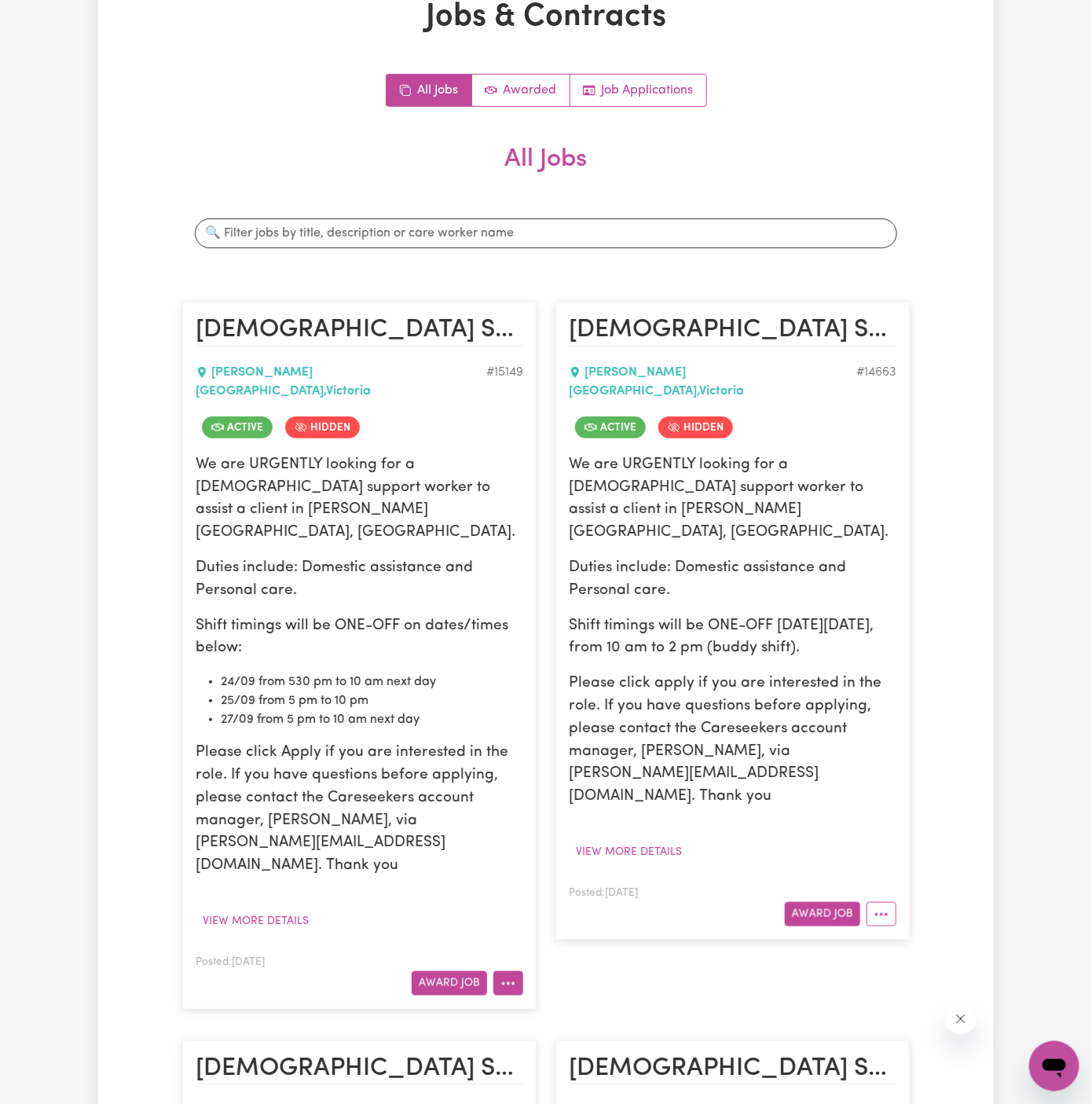
click at [506, 976] on icon "More options" at bounding box center [509, 983] width 15 height 15
click at [563, 775] on link "View/Edit Contract" at bounding box center [570, 790] width 152 height 32
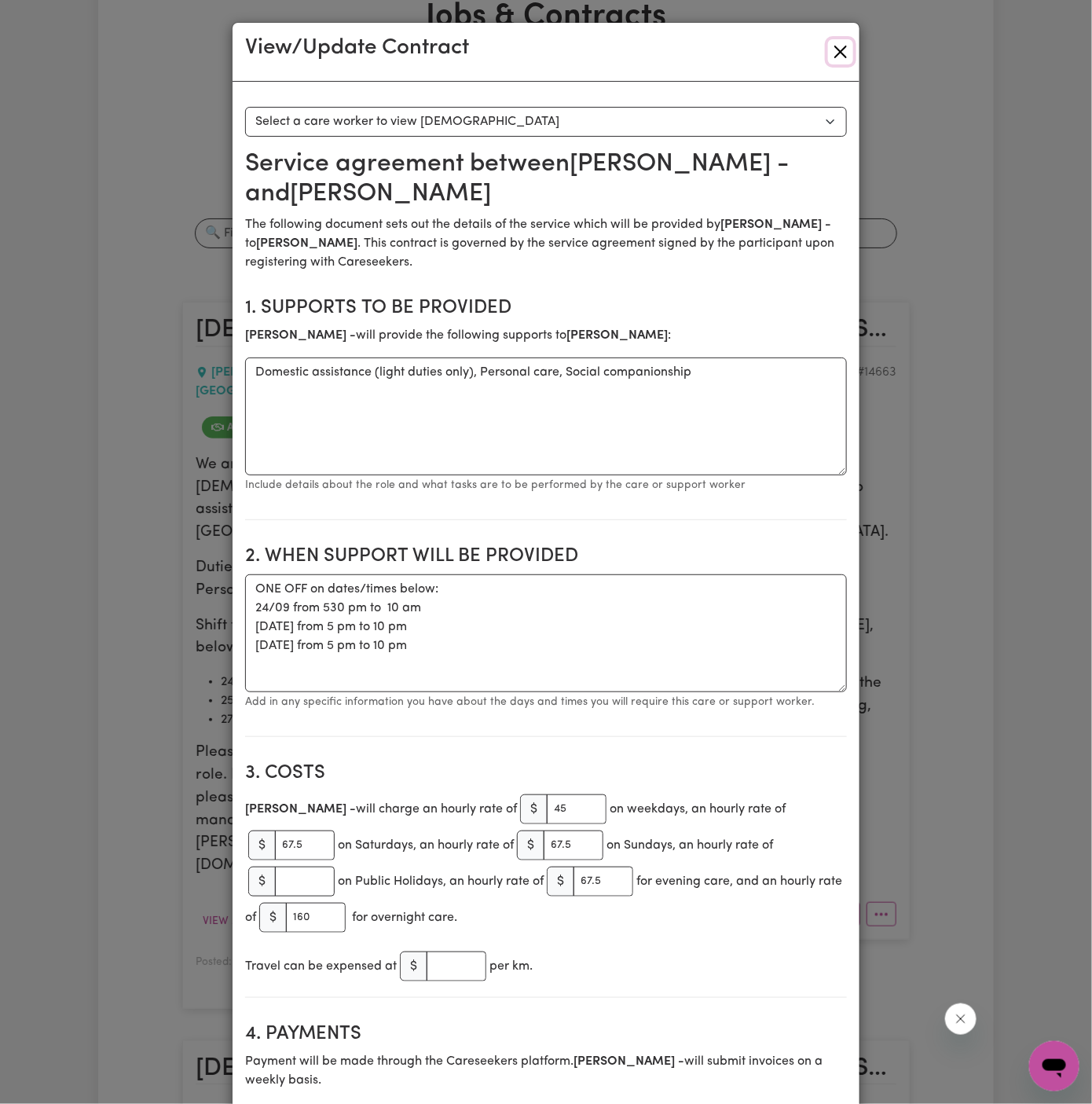
click at [842, 53] on button "Close" at bounding box center [841, 52] width 25 height 25
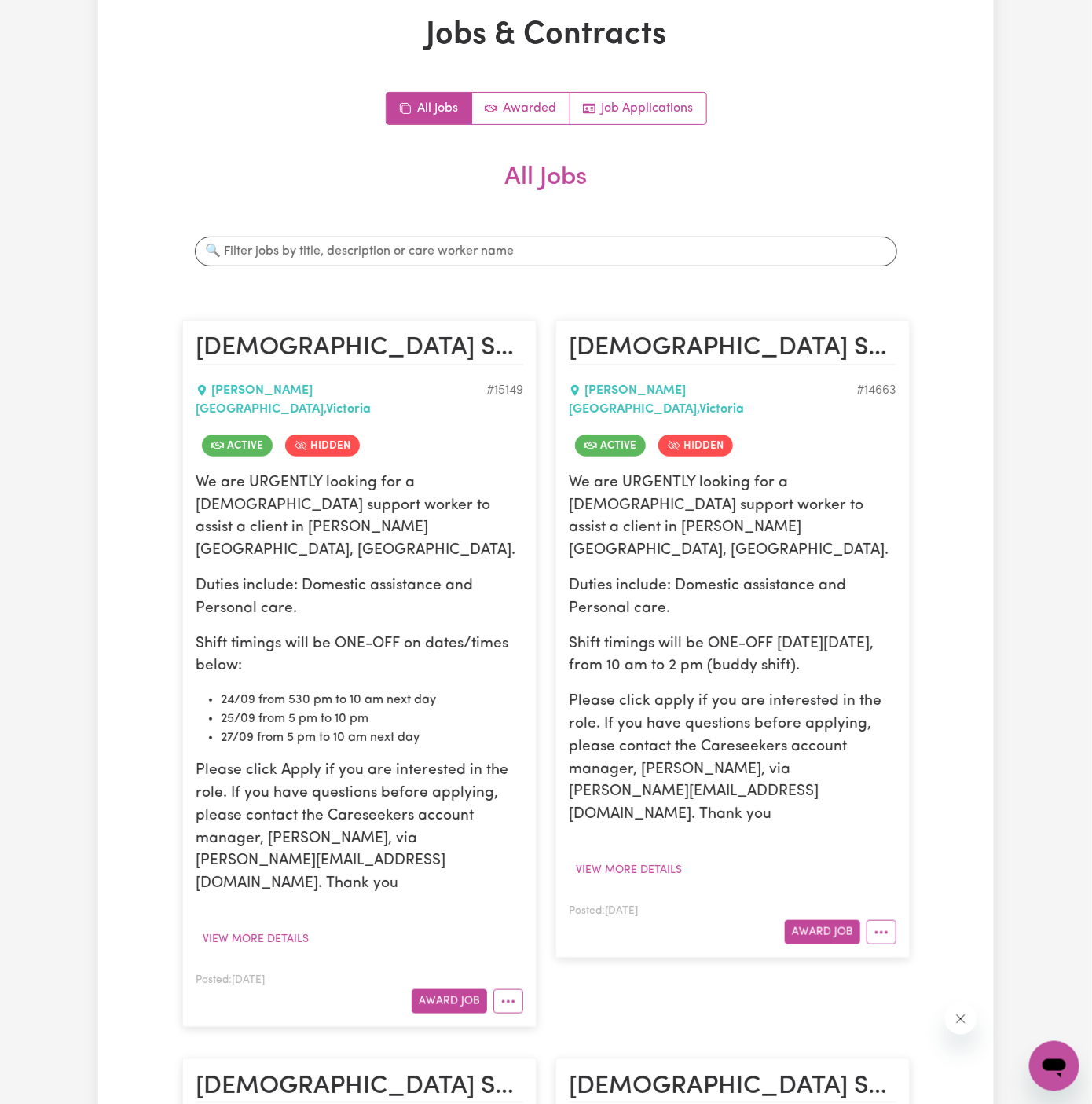
scroll to position [0, 0]
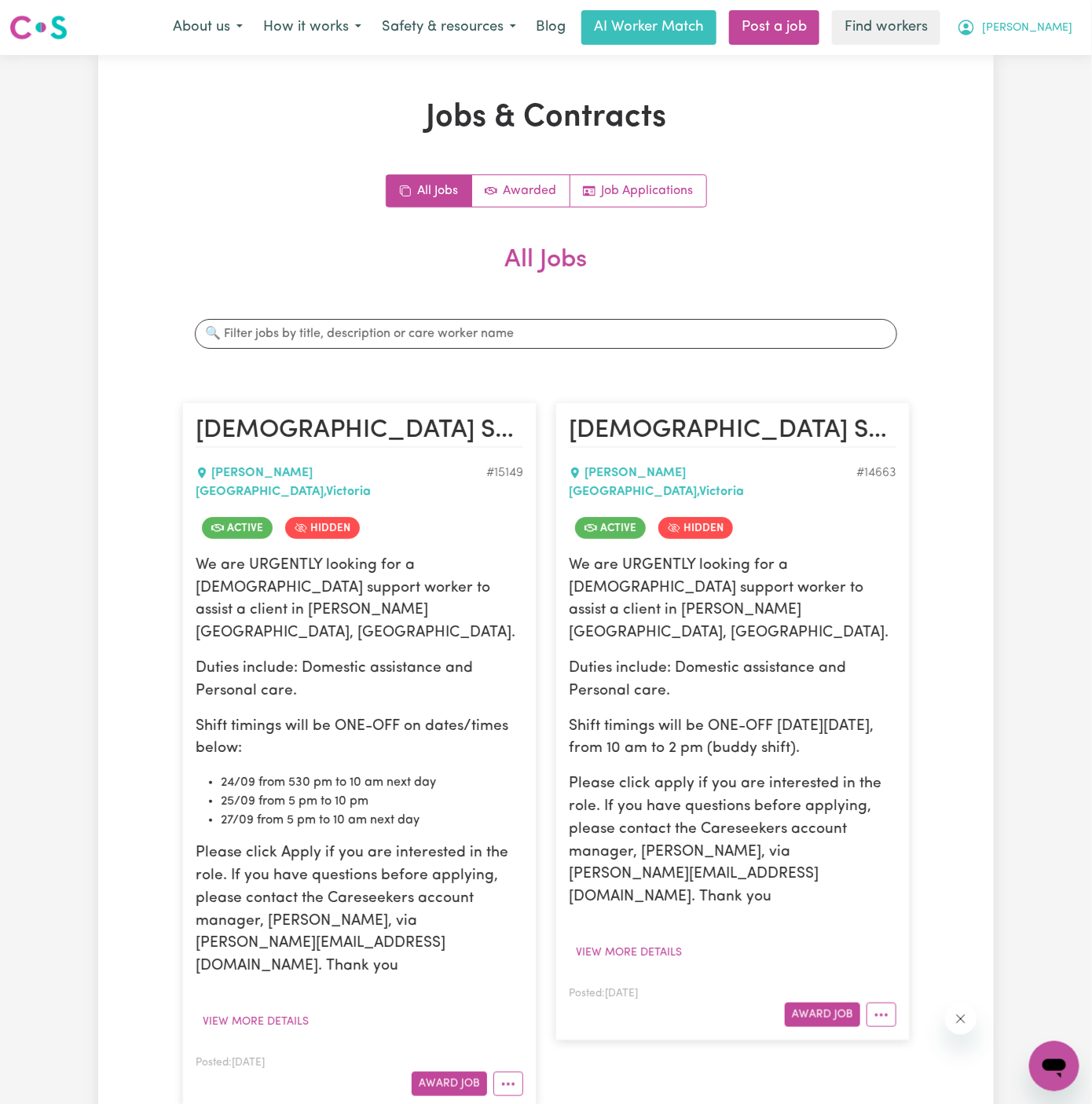
click at [1051, 30] on span "[PERSON_NAME]" at bounding box center [1028, 29] width 90 height 17
click at [1049, 85] on link "Logout" at bounding box center [1020, 90] width 125 height 30
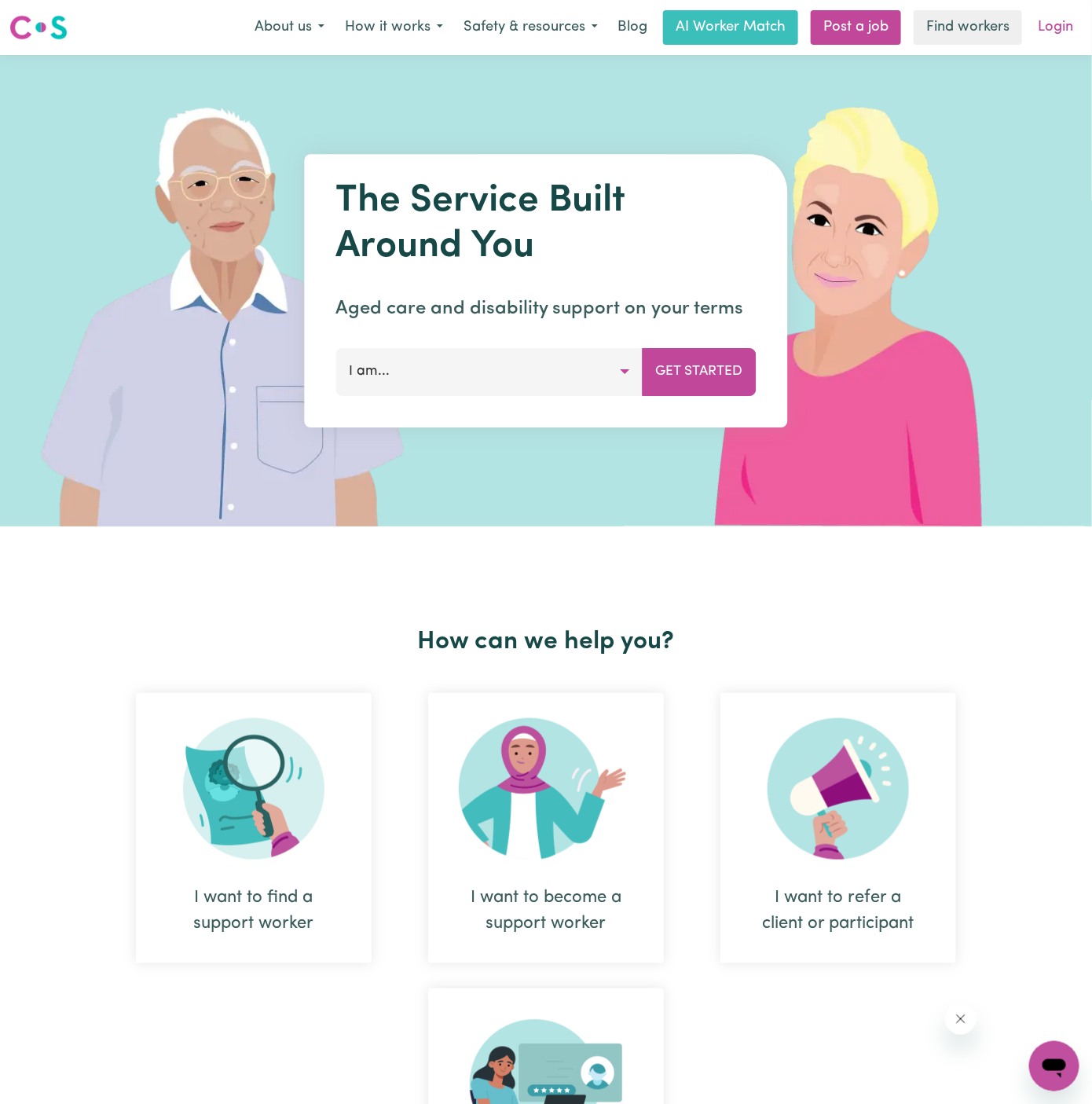
click at [1053, 15] on link "Login" at bounding box center [1056, 28] width 55 height 34
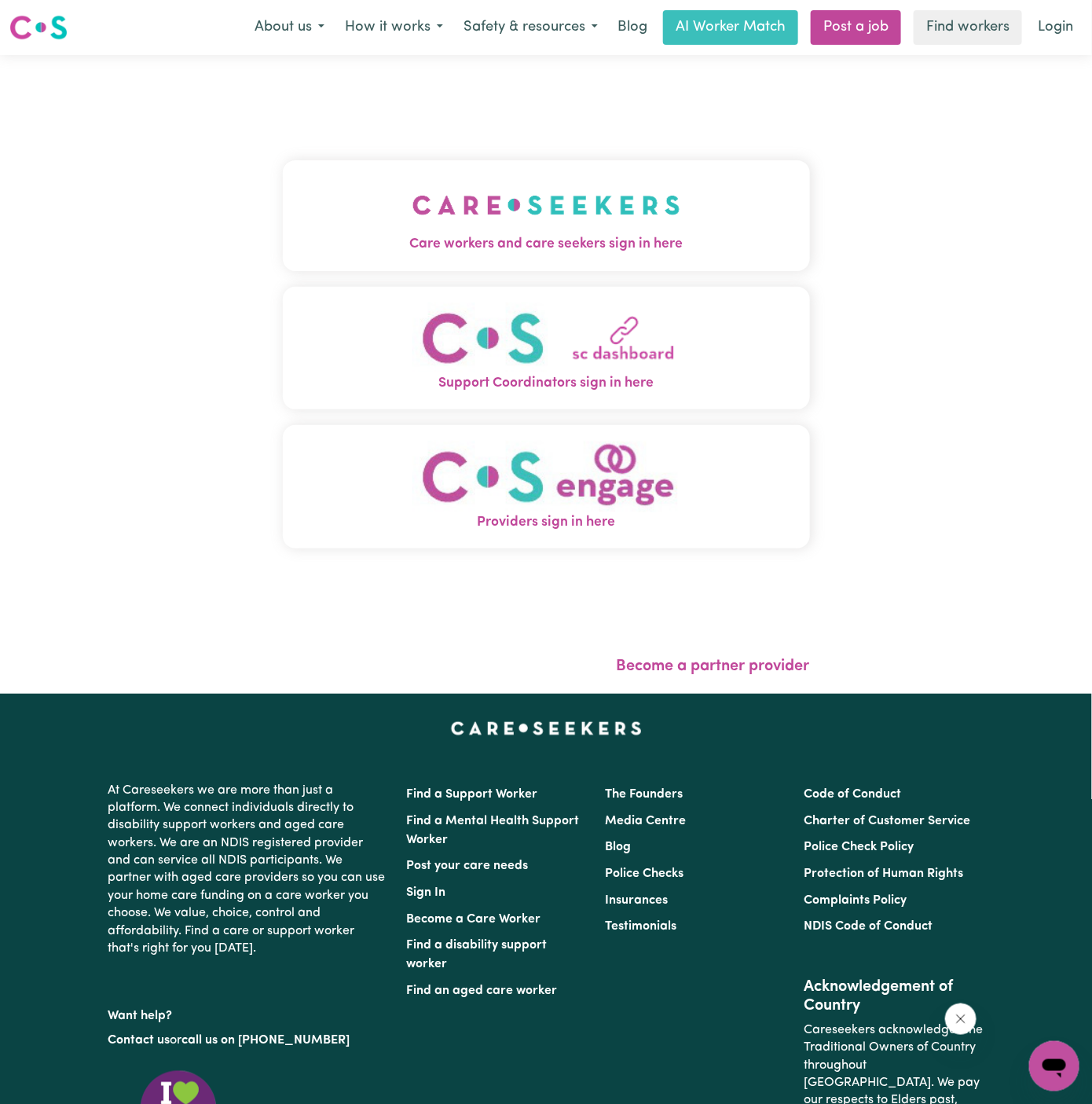
click at [436, 181] on img "Care workers and care seekers sign in here" at bounding box center [547, 205] width 268 height 58
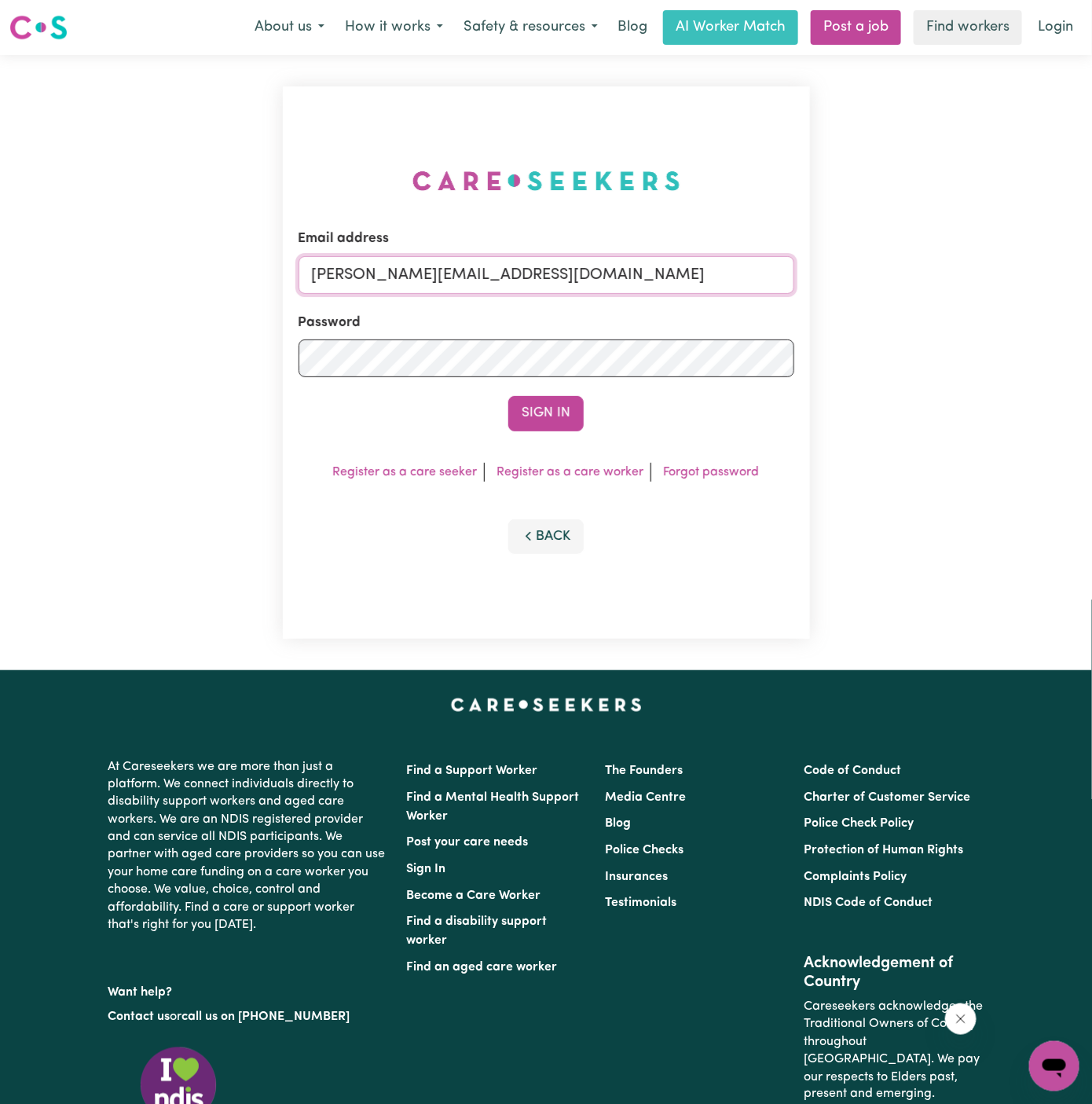
click at [571, 272] on input "[PERSON_NAME][EMAIL_ADDRESS][DOMAIN_NAME]" at bounding box center [547, 274] width 496 height 37
drag, startPoint x: 391, startPoint y: 274, endPoint x: 825, endPoint y: 304, distance: 435.0
click at [825, 304] on div "Email address [EMAIL_ADDRESS][DOMAIN_NAME] Password Sign In Register as a care …" at bounding box center [546, 362] width 1092 height 615
type input "[EMAIL_ADDRESS][DOMAIN_NAME]"
click at [561, 416] on button "Sign In" at bounding box center [546, 413] width 76 height 34
